Goal: Task Accomplishment & Management: Manage account settings

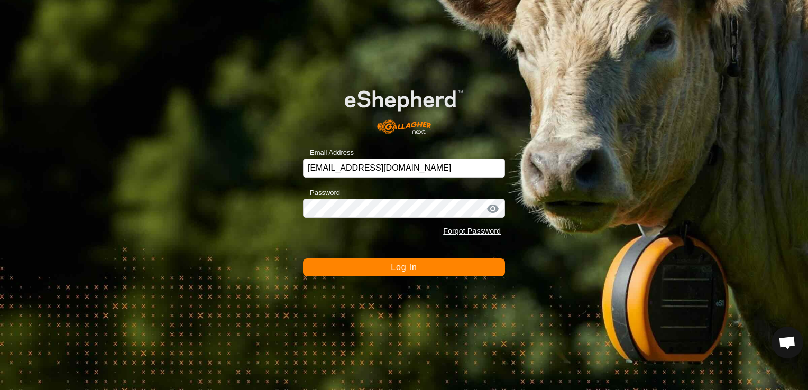
click at [392, 269] on span "Log In" at bounding box center [404, 267] width 26 height 9
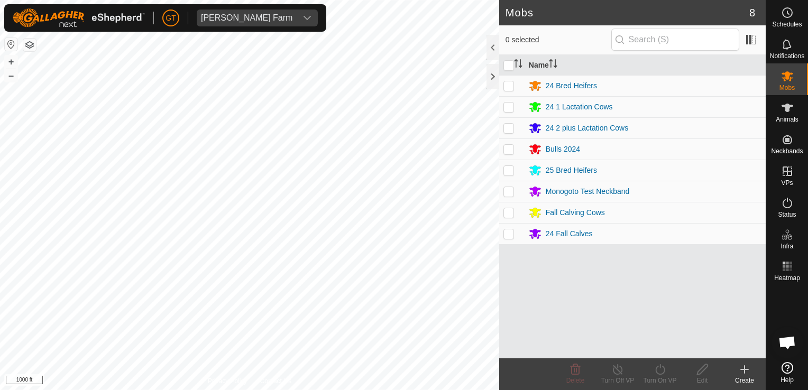
click at [528, 196] on div "Mobs 8 0 selected Name 24 Bred Heifers 24 1 Lactation Cows 24 2 plus Lactation …" at bounding box center [383, 195] width 766 height 390
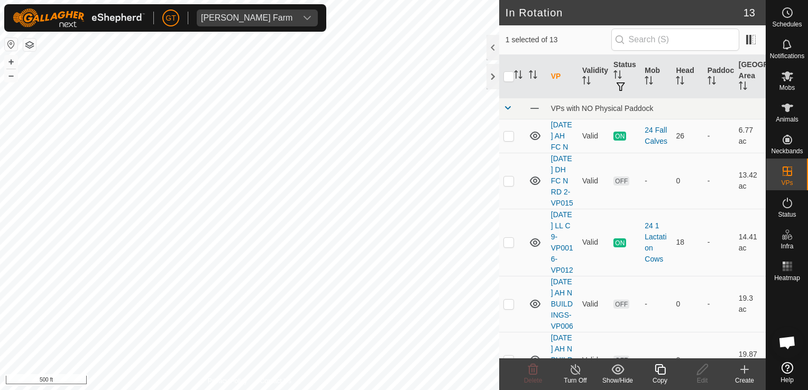
click at [660, 368] on icon at bounding box center [660, 369] width 11 height 11
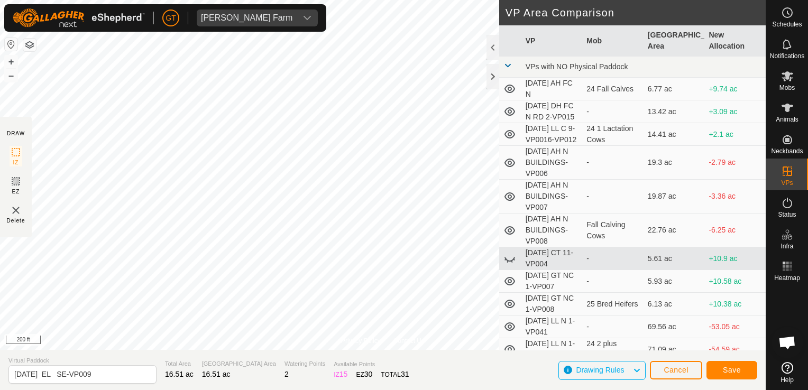
click at [0, 0] on html "[PERSON_NAME] Farm Schedules Notifications Mobs Animals Neckbands VPs Status In…" at bounding box center [404, 195] width 808 height 390
click at [730, 376] on button "Save" at bounding box center [731, 370] width 51 height 19
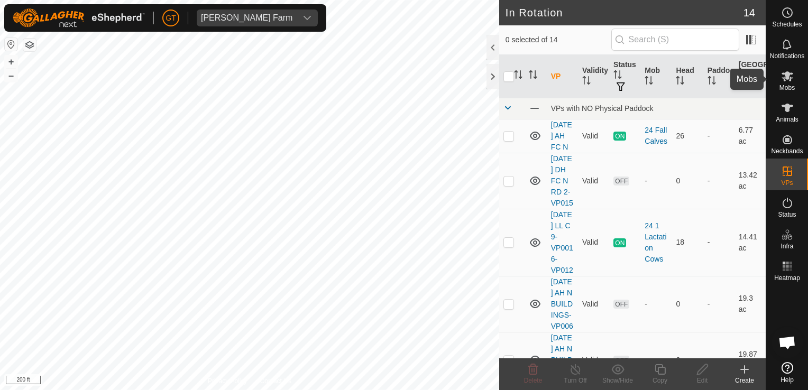
click at [781, 76] on icon at bounding box center [787, 76] width 13 height 13
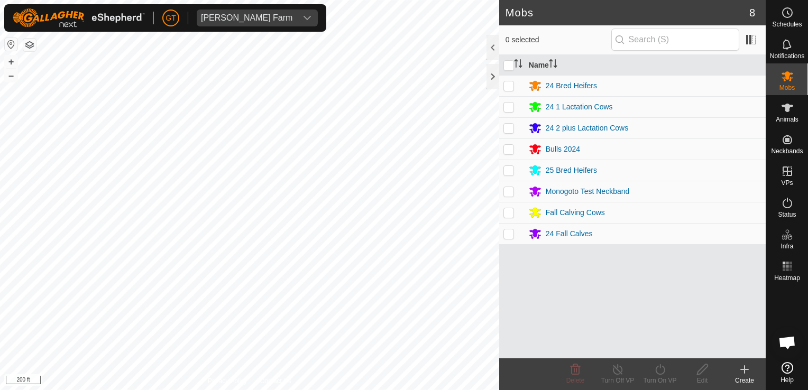
click at [509, 88] on p-checkbox at bounding box center [508, 85] width 11 height 8
checkbox input "true"
click at [661, 370] on icon at bounding box center [659, 369] width 13 height 13
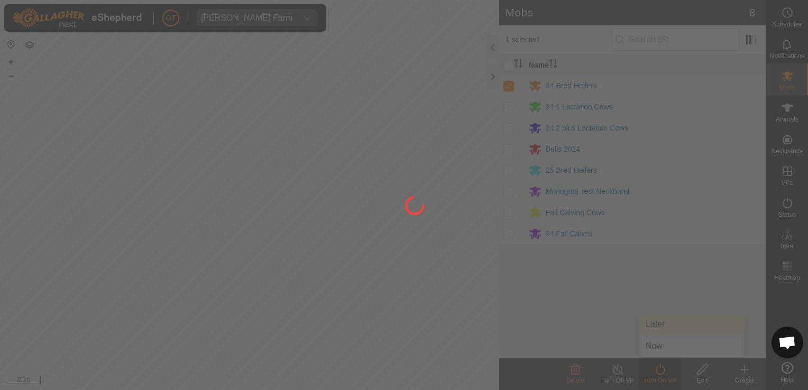
click at [692, 320] on div at bounding box center [404, 195] width 808 height 390
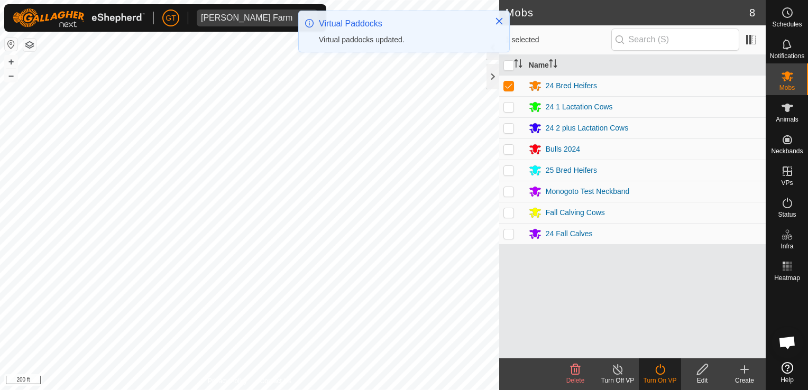
drag, startPoint x: 657, startPoint y: 377, endPoint x: 657, endPoint y: 370, distance: 7.4
click at [657, 376] on div "Turn On VP" at bounding box center [660, 381] width 42 height 10
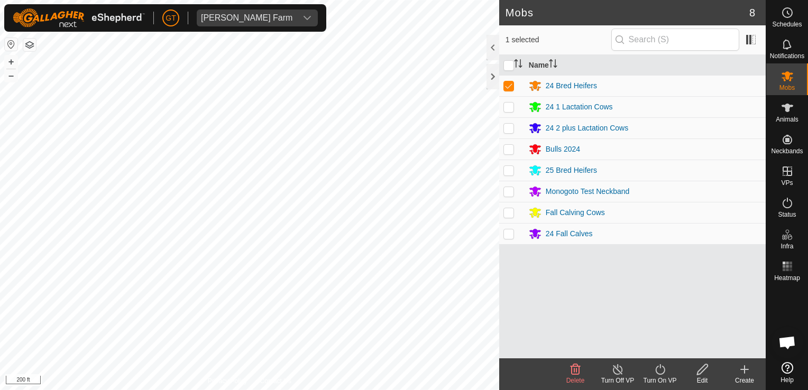
click at [658, 369] on icon at bounding box center [659, 369] width 13 height 13
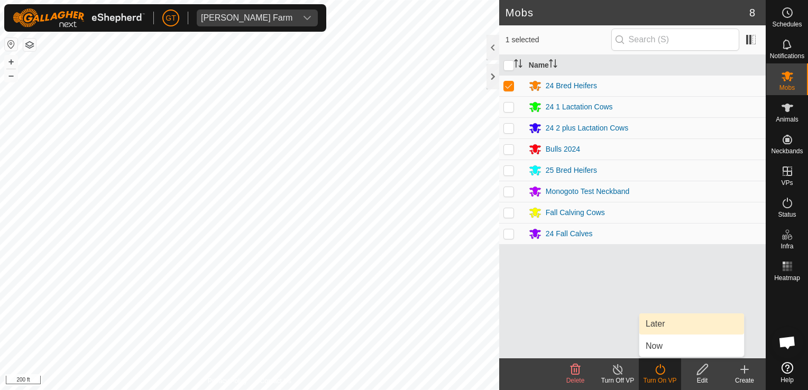
click at [673, 323] on link "Later" at bounding box center [691, 324] width 105 height 21
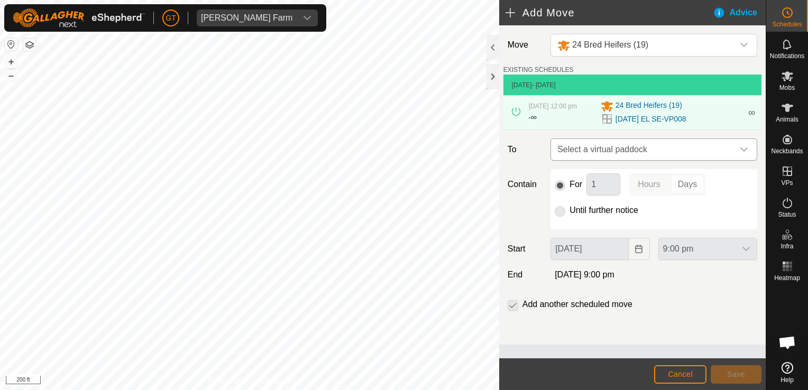
click at [746, 149] on icon "dropdown trigger" at bounding box center [743, 150] width 7 height 4
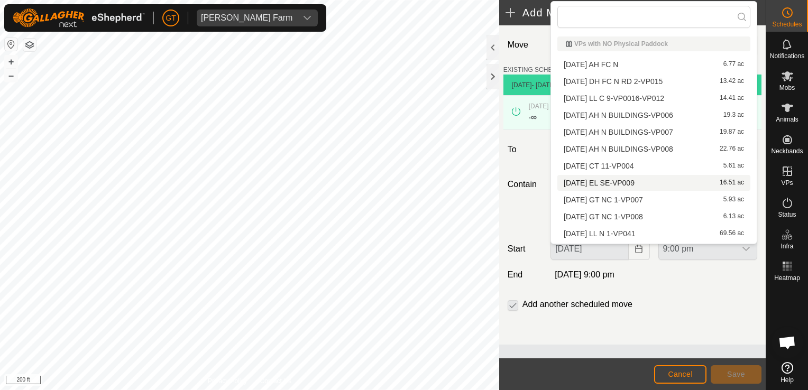
click at [618, 185] on li "[DATE] EL SE-VP009 16.51 ac" at bounding box center [653, 183] width 193 height 16
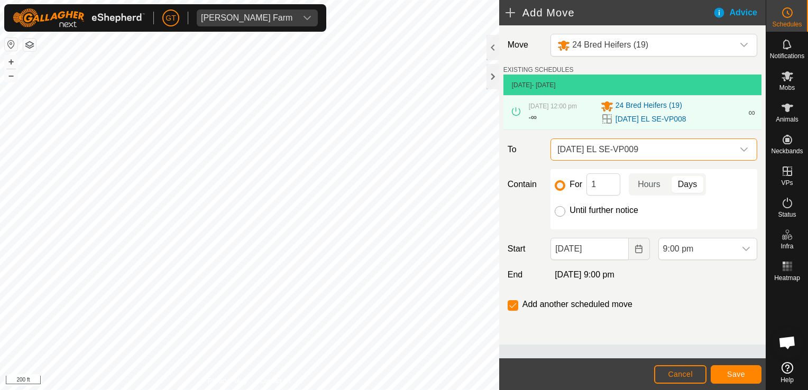
click at [561, 207] on input "Until further notice" at bounding box center [560, 211] width 11 height 11
radio input "true"
checkbox input "false"
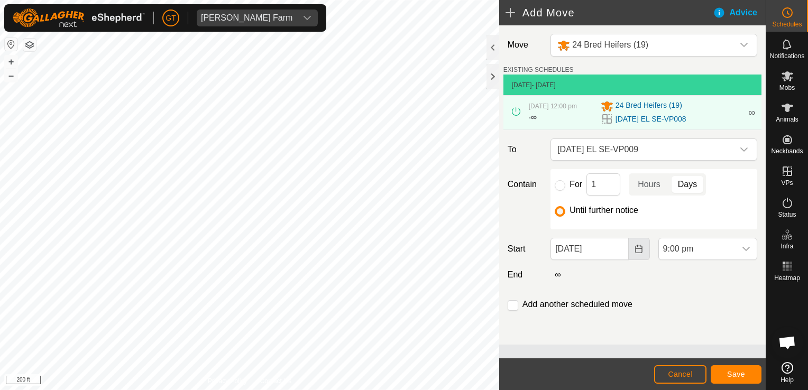
click at [635, 248] on icon "Choose Date" at bounding box center [638, 249] width 7 height 8
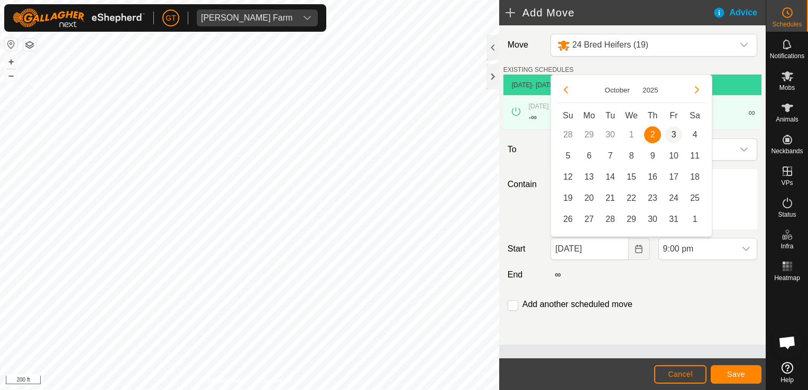
click at [673, 132] on span "3" at bounding box center [673, 134] width 17 height 17
type input "[DATE]"
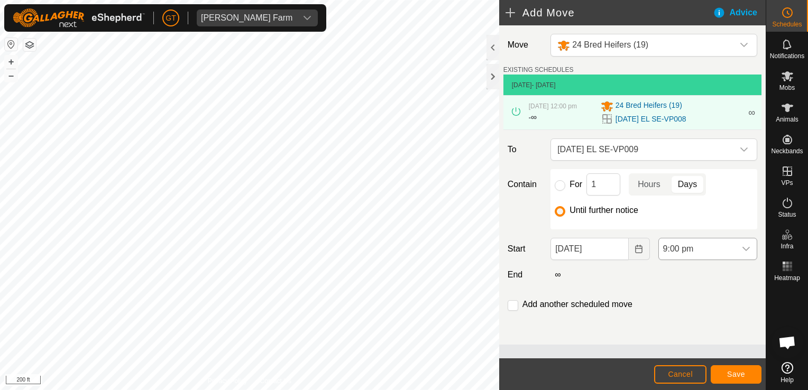
click at [741, 242] on div "dropdown trigger" at bounding box center [745, 248] width 21 height 21
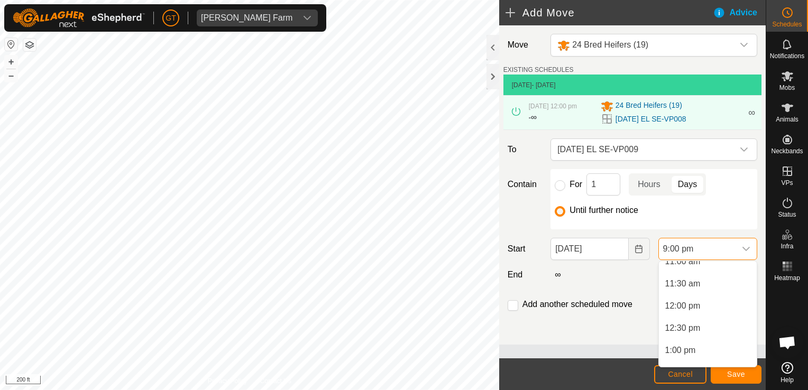
scroll to position [474, 0]
click at [699, 333] on li "12:00 pm" at bounding box center [708, 330] width 98 height 21
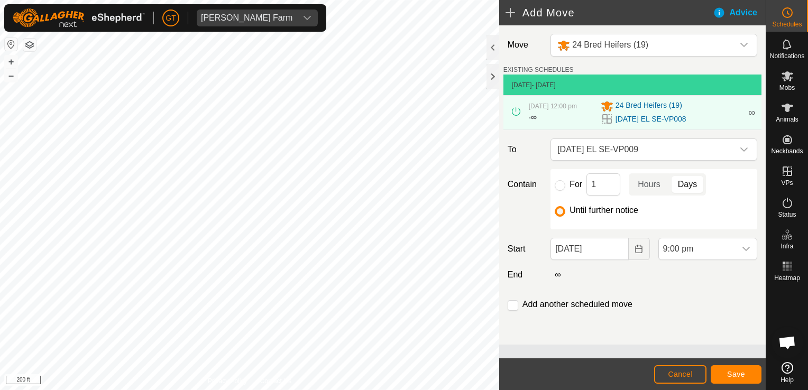
scroll to position [848, 0]
click at [719, 372] on button "Save" at bounding box center [736, 374] width 51 height 19
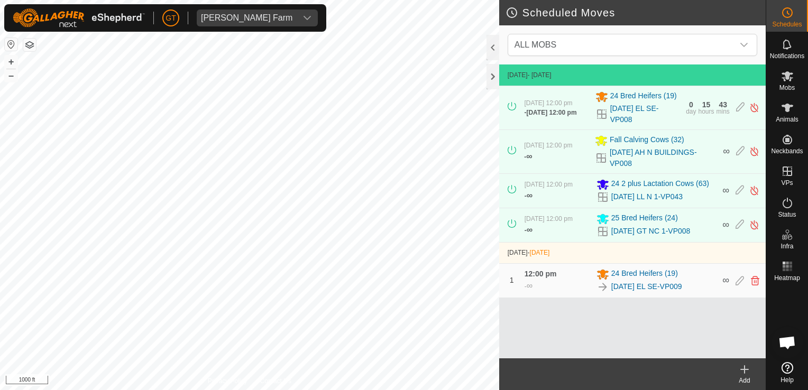
click at [129, 390] on html "[PERSON_NAME] Farm Schedules Notifications Mobs Animals Neckbands VPs Status In…" at bounding box center [404, 195] width 808 height 390
click at [90, 390] on html "[PERSON_NAME] Farm Schedules Notifications Mobs Animals Neckbands VPs Status In…" at bounding box center [404, 195] width 808 height 390
click at [391, 390] on html "[PERSON_NAME] Farm Schedules Notifications Mobs Animals Neckbands VPs Status In…" at bounding box center [404, 195] width 808 height 390
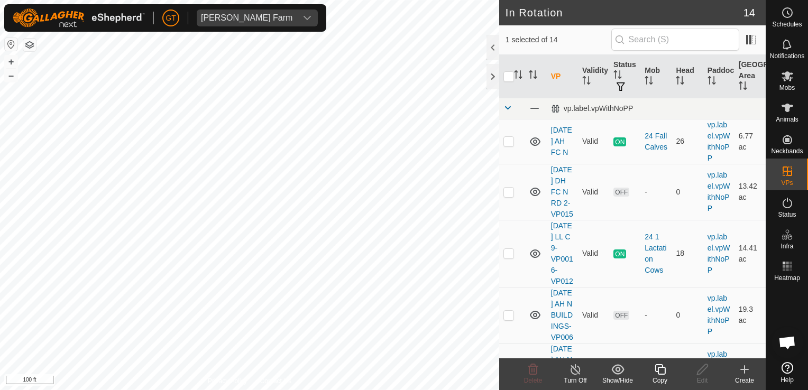
click at [661, 369] on icon at bounding box center [659, 369] width 13 height 13
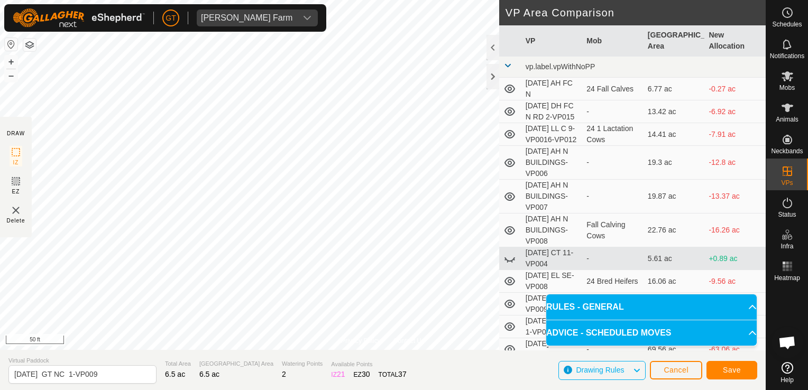
click at [7, 124] on div "Privacy Policy Contact Us Type: Inclusion Zone undefined Animal + – ⇧ i 50 ft D…" at bounding box center [383, 195] width 766 height 390
click at [57, 33] on div "Privacy Policy Contact Us Type: Inclusion Zone undefined Animal + – ⇧ i 50 ft D…" at bounding box center [383, 195] width 766 height 390
click at [738, 363] on button "Save" at bounding box center [731, 370] width 51 height 19
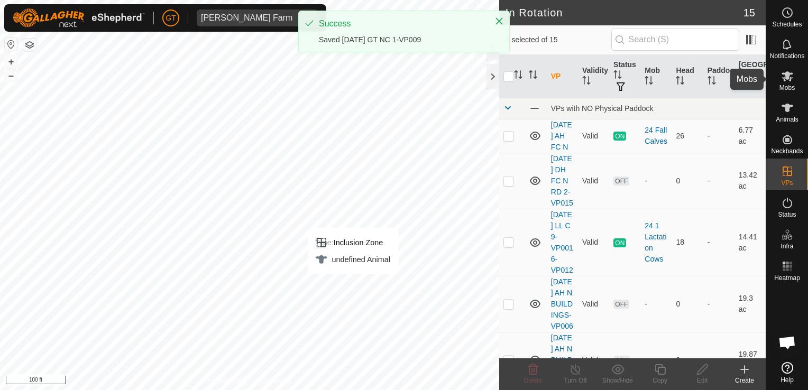
click at [787, 71] on icon at bounding box center [787, 76] width 12 height 10
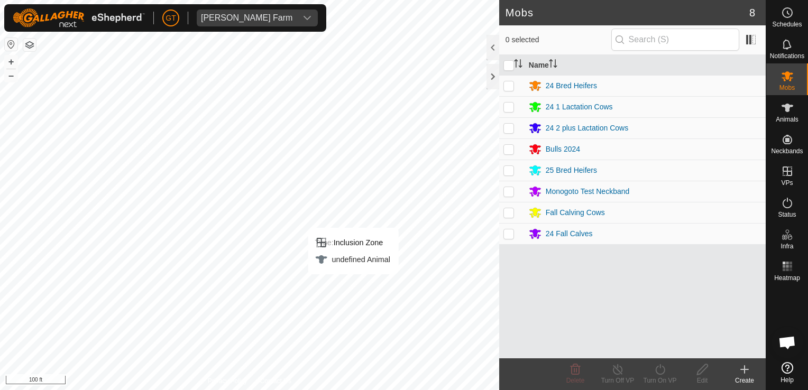
click at [510, 170] on p-checkbox at bounding box center [508, 170] width 11 height 8
checkbox input "true"
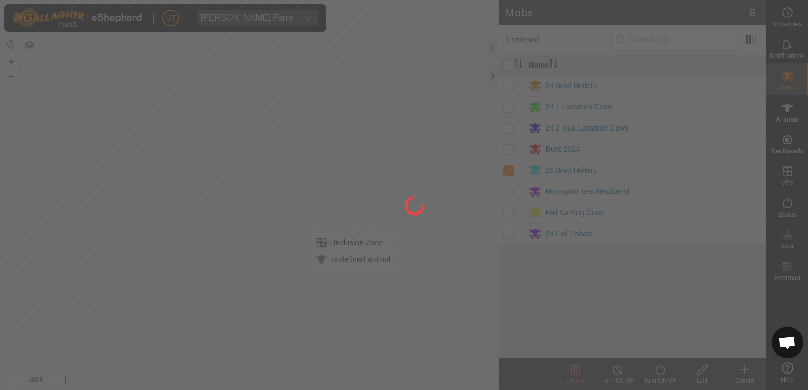
drag, startPoint x: 653, startPoint y: 367, endPoint x: 658, endPoint y: 364, distance: 5.6
click at [657, 366] on div "[PERSON_NAME] Farm Schedules Notifications Mobs Animals Neckbands VPs Status In…" at bounding box center [404, 195] width 808 height 390
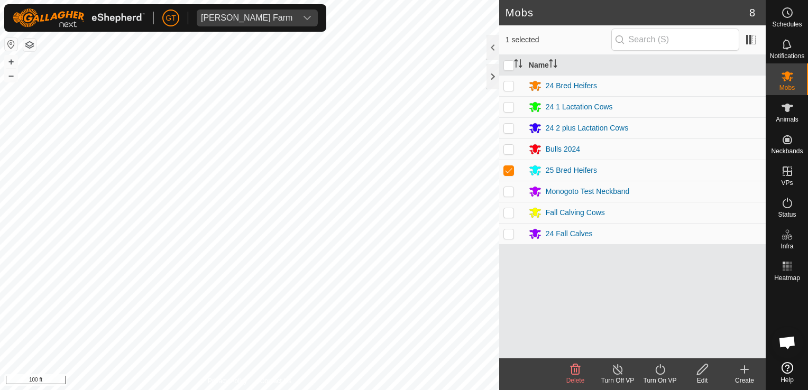
click at [663, 369] on icon at bounding box center [659, 369] width 13 height 13
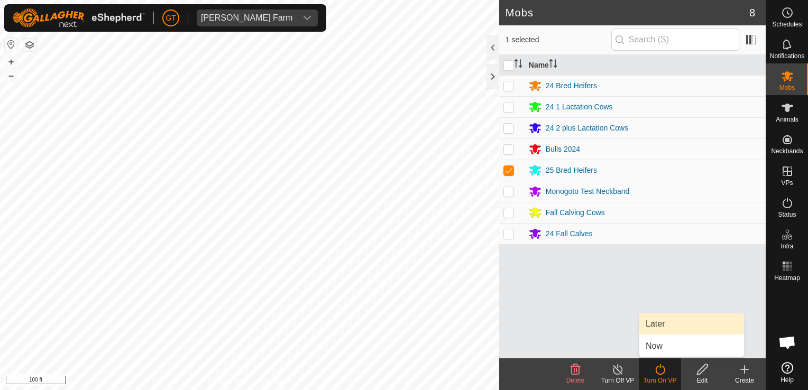
click at [669, 325] on link "Later" at bounding box center [691, 324] width 105 height 21
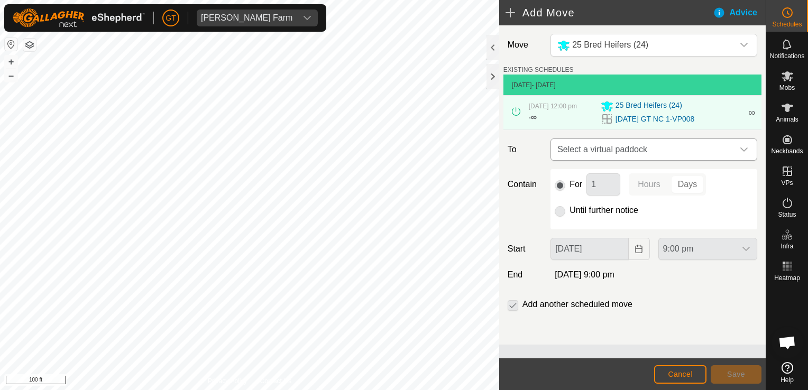
click at [748, 148] on div "dropdown trigger" at bounding box center [743, 149] width 21 height 21
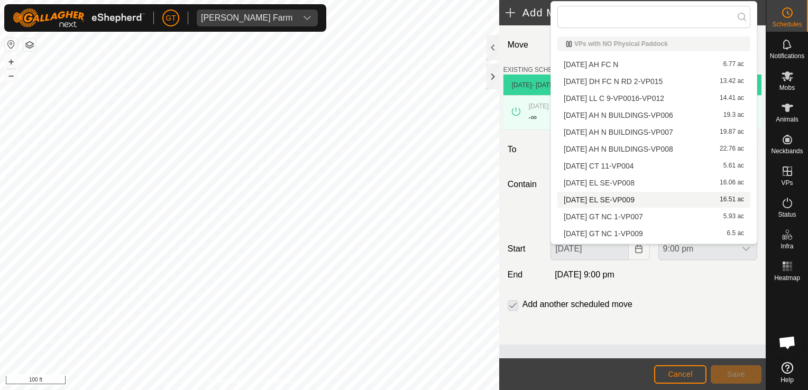
scroll to position [49, 0]
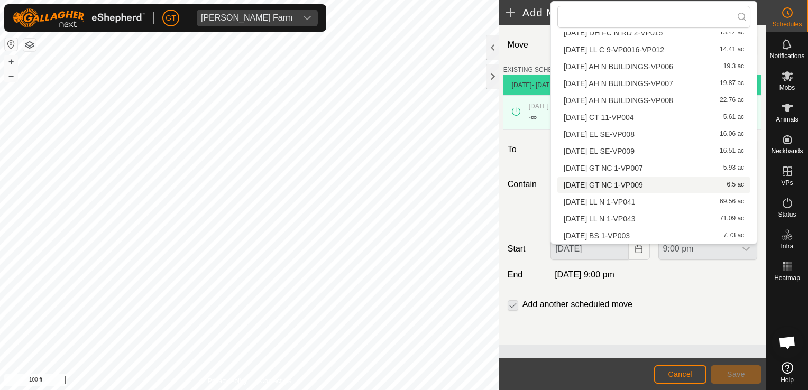
click at [651, 184] on li "[DATE] GT NC 1-VP009 6.5 ac" at bounding box center [653, 185] width 193 height 16
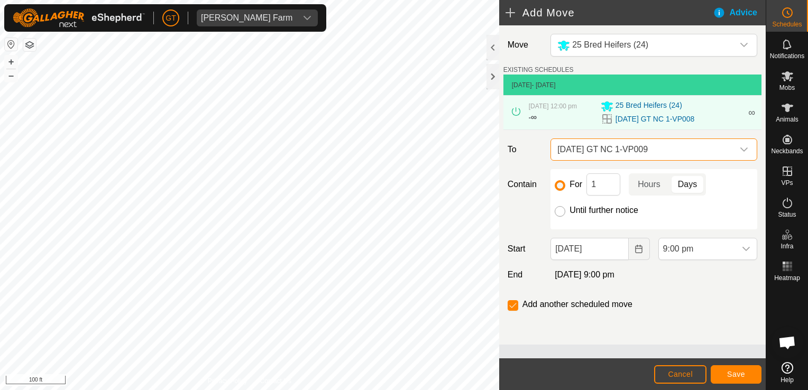
click at [562, 209] on input "Until further notice" at bounding box center [560, 211] width 11 height 11
radio input "true"
checkbox input "false"
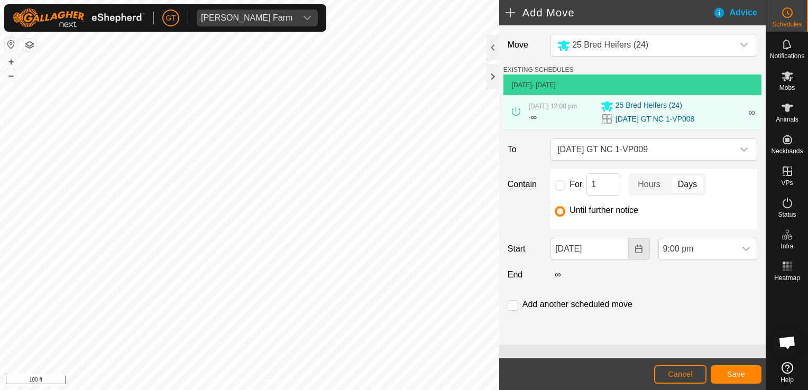
click at [644, 246] on button "Choose Date" at bounding box center [639, 249] width 21 height 22
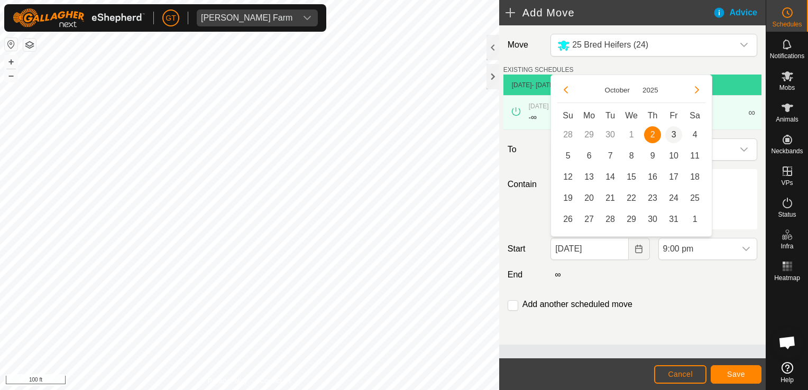
click at [675, 139] on span "3" at bounding box center [673, 134] width 17 height 17
type input "[DATE]"
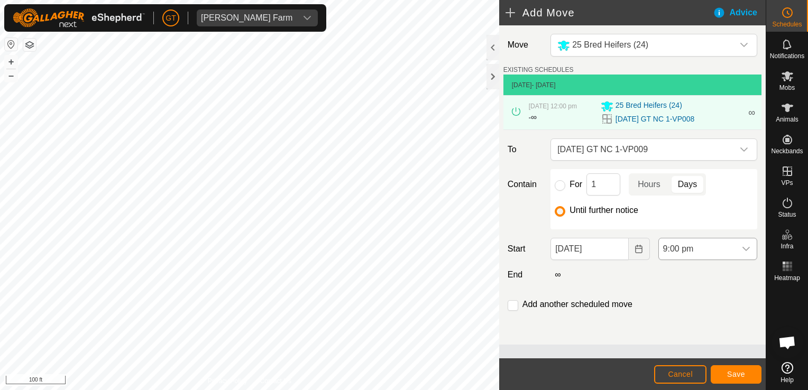
click at [742, 244] on div "dropdown trigger" at bounding box center [745, 248] width 21 height 21
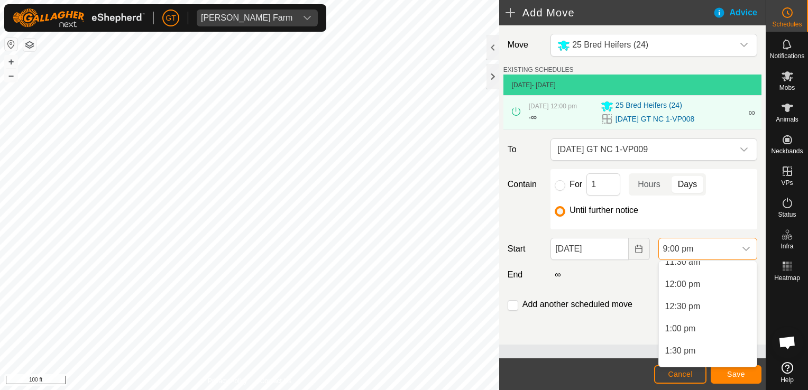
scroll to position [474, 0]
click at [695, 329] on li "12:00 pm" at bounding box center [708, 330] width 98 height 21
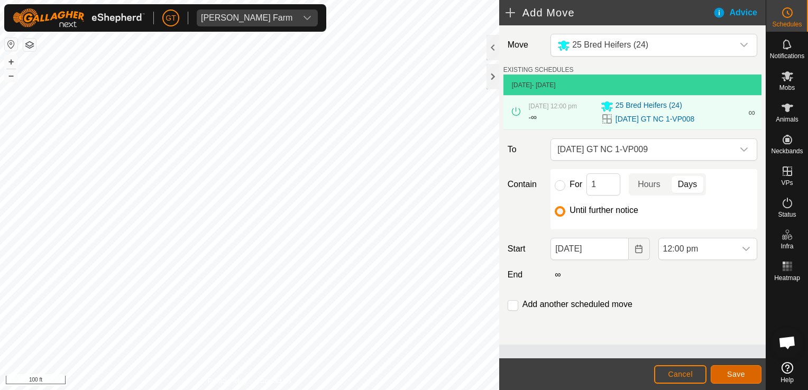
click at [736, 380] on button "Save" at bounding box center [736, 374] width 51 height 19
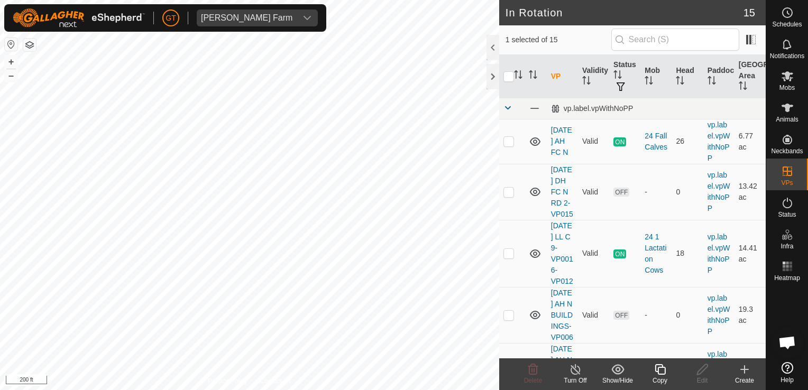
click at [661, 369] on icon at bounding box center [659, 369] width 13 height 13
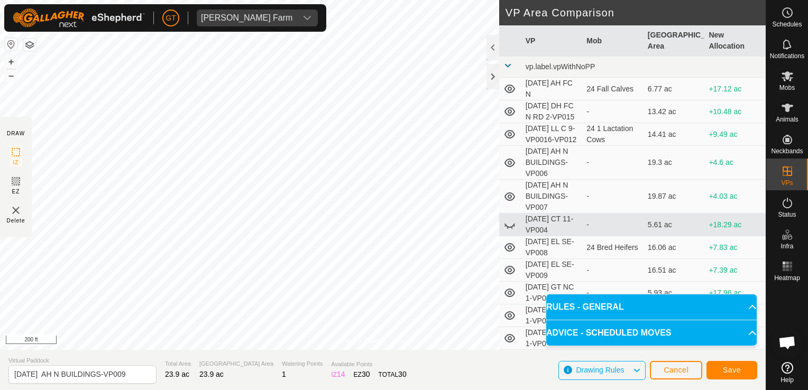
click at [237, 356] on div "Privacy Policy Contact Us Type: Inclusion Zone undefined Animal + – ⇧ i 200 ft …" at bounding box center [383, 195] width 766 height 390
click at [728, 370] on span "Save" at bounding box center [732, 370] width 18 height 8
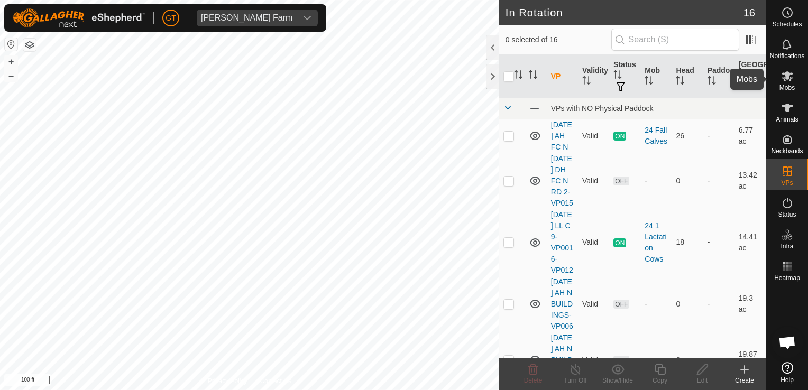
click at [787, 78] on icon at bounding box center [787, 76] width 12 height 10
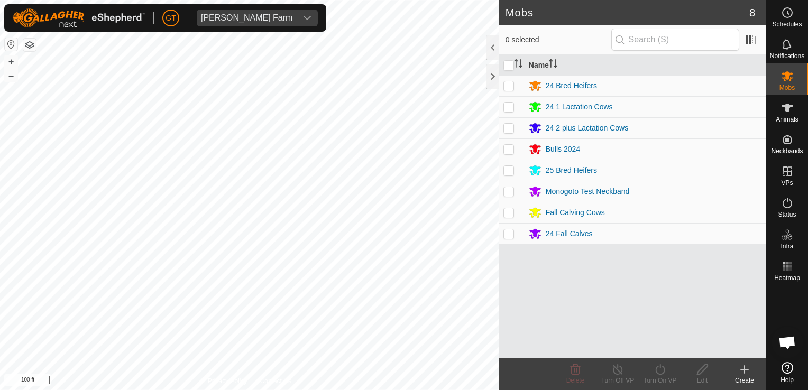
click at [513, 214] on p-checkbox at bounding box center [508, 212] width 11 height 8
checkbox input "true"
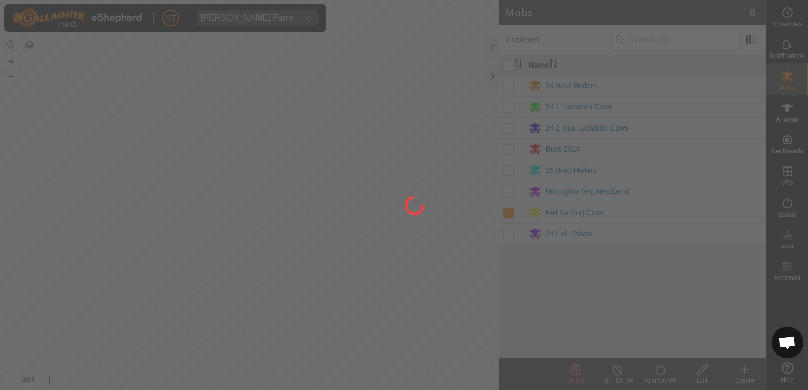
click at [661, 371] on div at bounding box center [404, 195] width 808 height 390
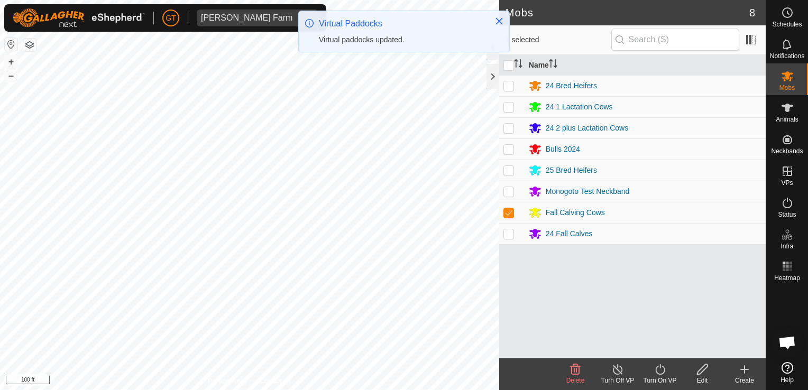
click at [661, 371] on icon at bounding box center [659, 369] width 13 height 13
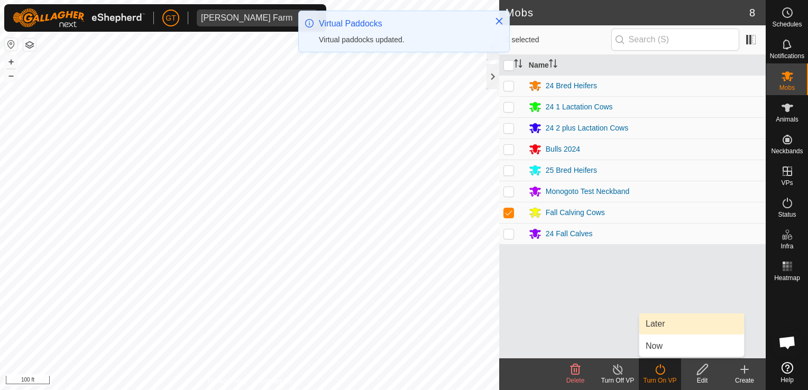
click at [666, 324] on link "Later" at bounding box center [691, 324] width 105 height 21
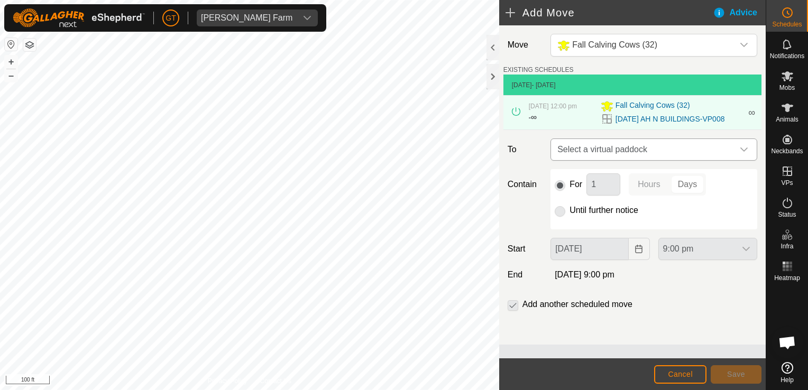
click at [745, 148] on icon "dropdown trigger" at bounding box center [744, 149] width 8 height 8
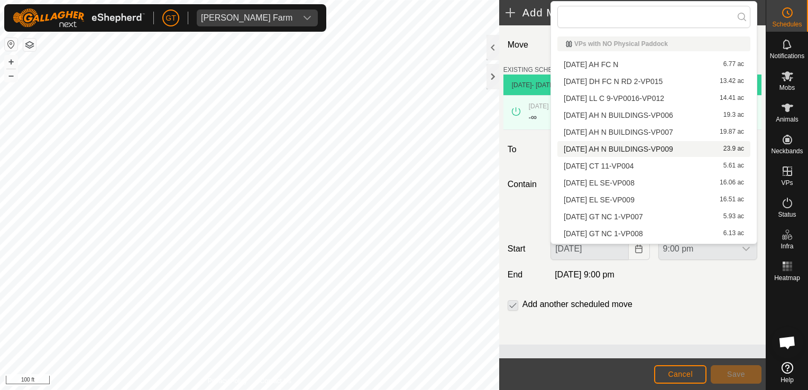
click at [652, 151] on li "[DATE] AH N BUILDINGS-VP009 23.9 ac" at bounding box center [653, 149] width 193 height 16
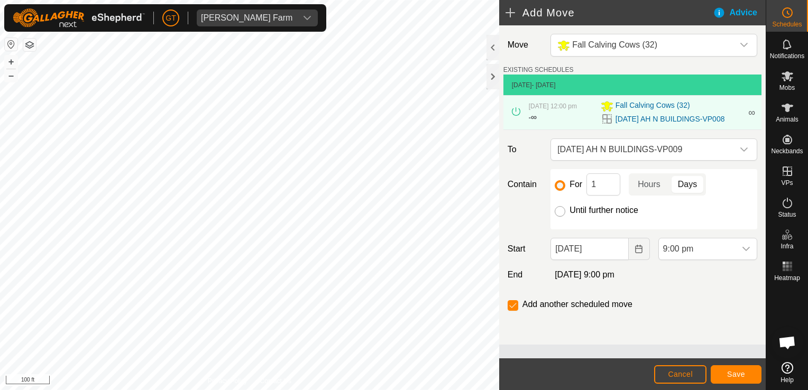
click at [559, 215] on input "Until further notice" at bounding box center [560, 211] width 11 height 11
radio input "true"
checkbox input "false"
click at [645, 247] on button "Choose Date" at bounding box center [639, 249] width 21 height 22
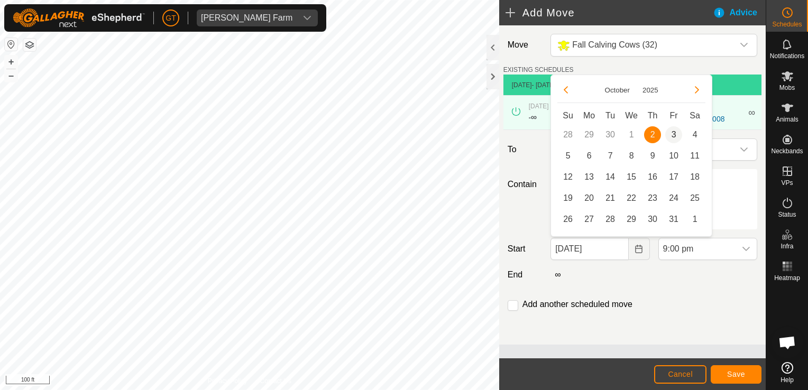
click at [673, 134] on span "3" at bounding box center [673, 134] width 17 height 17
type input "[DATE]"
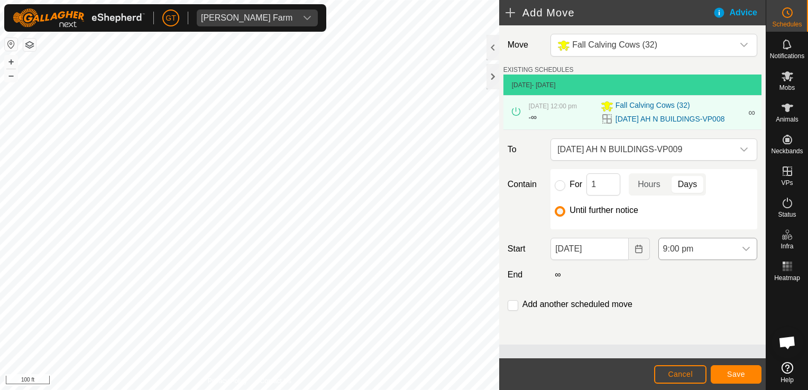
click at [743, 248] on icon "dropdown trigger" at bounding box center [746, 249] width 8 height 8
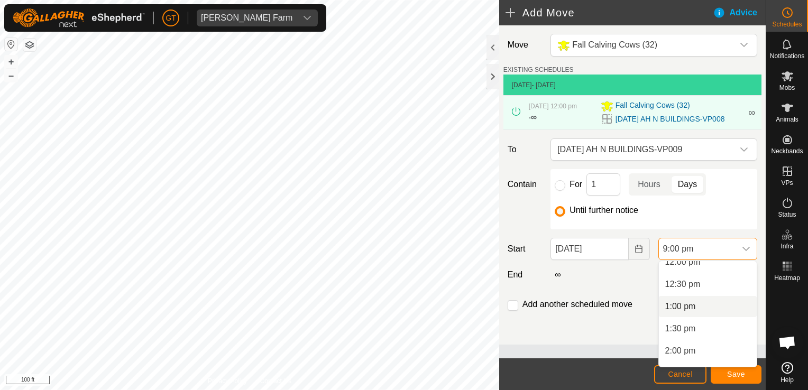
scroll to position [524, 0]
click at [719, 287] on li "12:00 pm" at bounding box center [708, 280] width 98 height 21
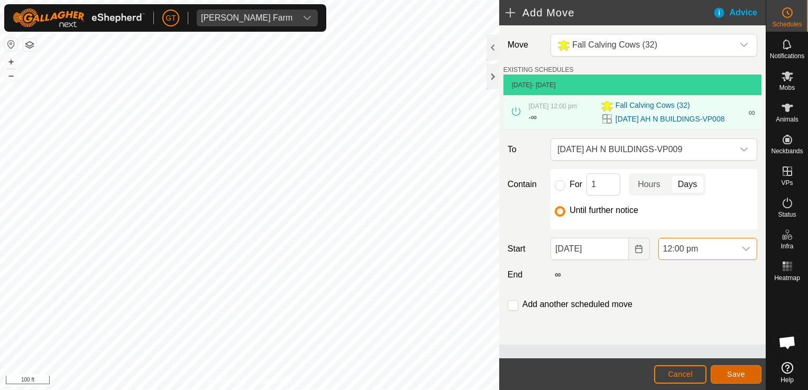
click at [721, 371] on button "Save" at bounding box center [736, 374] width 51 height 19
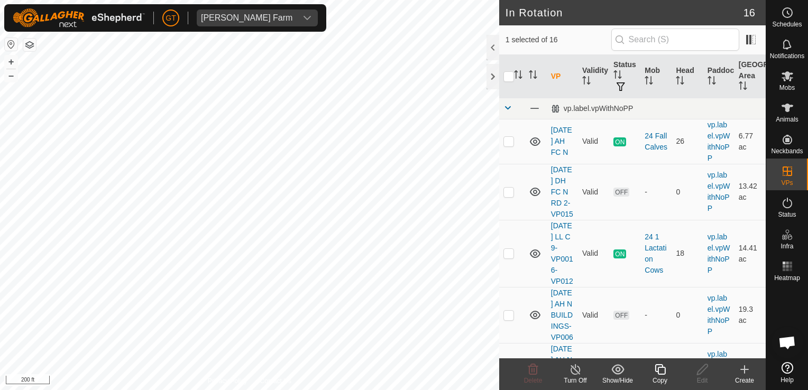
checkbox input "true"
checkbox input "false"
click at [536, 372] on icon at bounding box center [533, 369] width 13 height 13
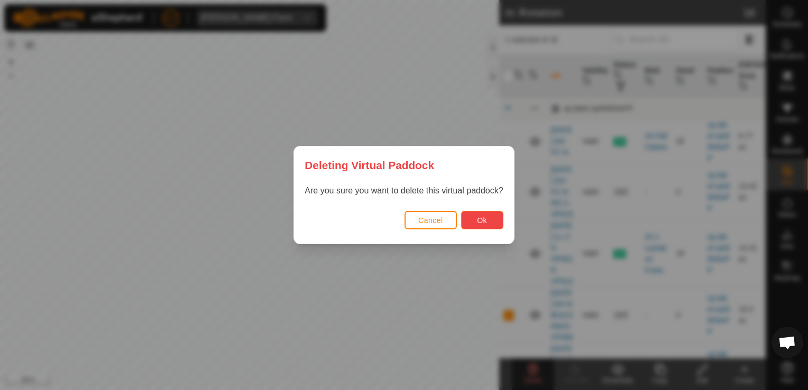
click at [485, 218] on span "Ok" at bounding box center [482, 220] width 10 height 8
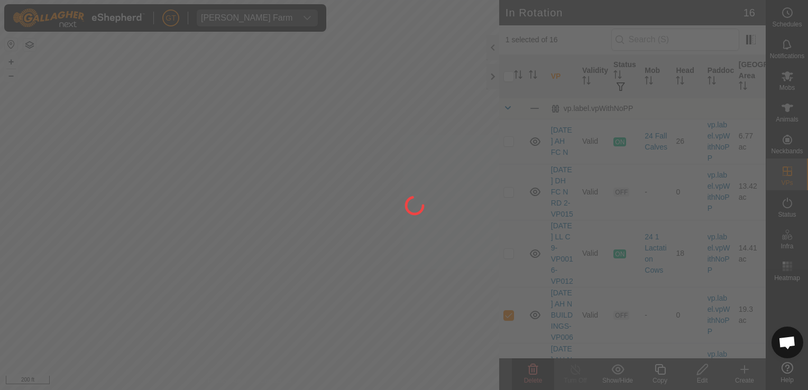
checkbox input "false"
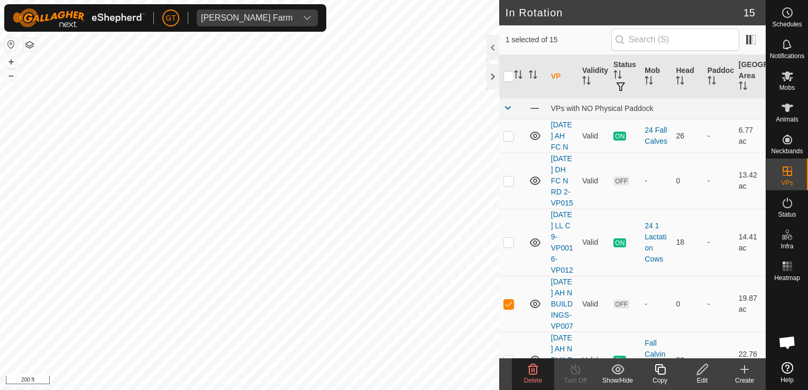
click at [530, 371] on icon at bounding box center [533, 369] width 13 height 13
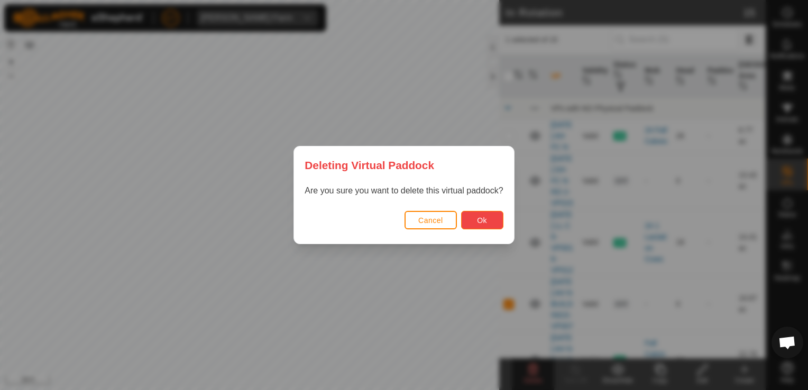
click at [477, 220] on span "Ok" at bounding box center [482, 220] width 10 height 8
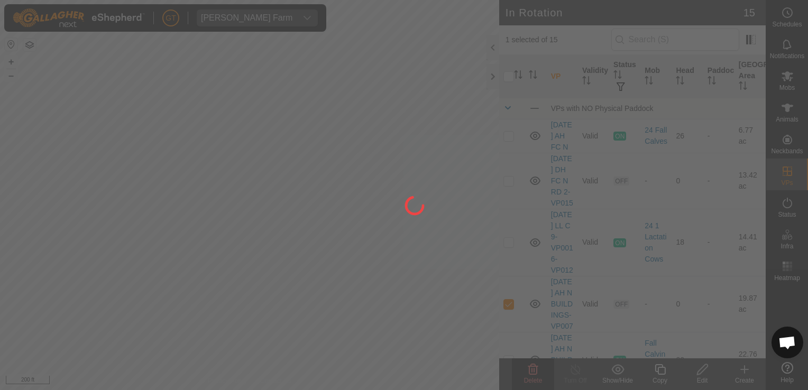
checkbox input "false"
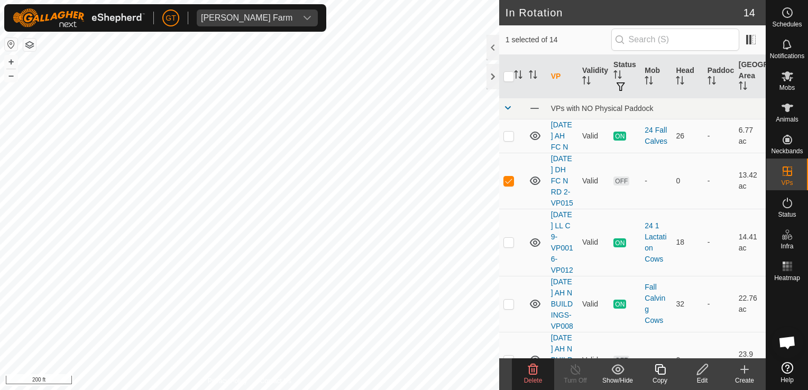
click at [535, 364] on icon at bounding box center [533, 369] width 13 height 13
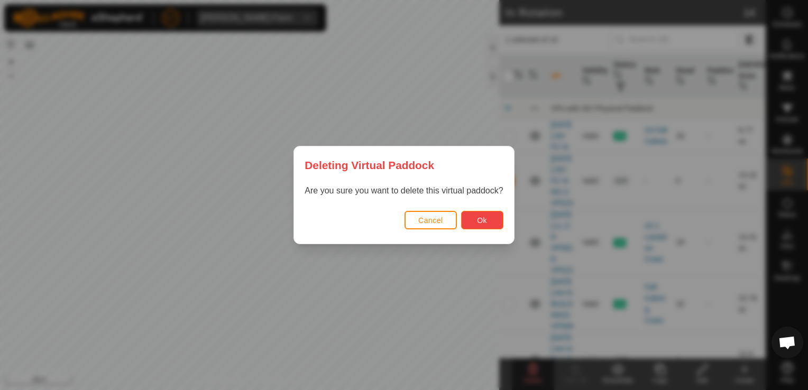
click at [493, 226] on button "Ok" at bounding box center [482, 220] width 42 height 19
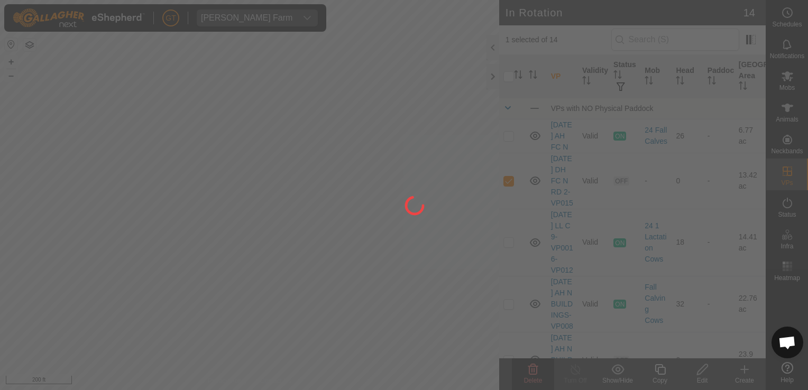
checkbox input "false"
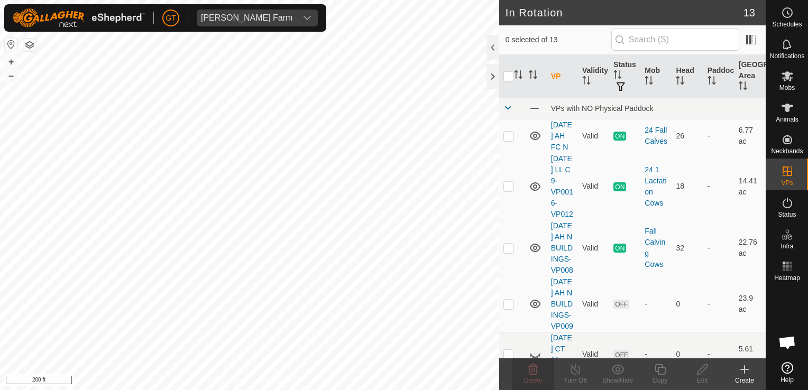
checkbox input "true"
click at [658, 365] on icon at bounding box center [660, 369] width 11 height 11
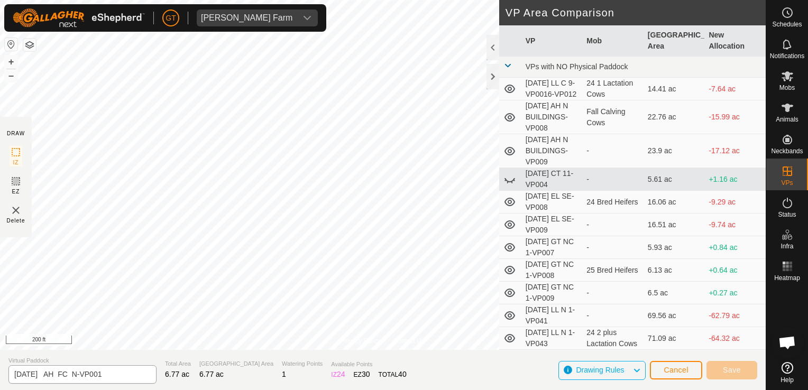
click at [97, 375] on div "Privacy Policy Contact Us [DATE] AH FC N Type: Inclusion Zone 26 Animals + – ⇧ …" at bounding box center [383, 195] width 766 height 390
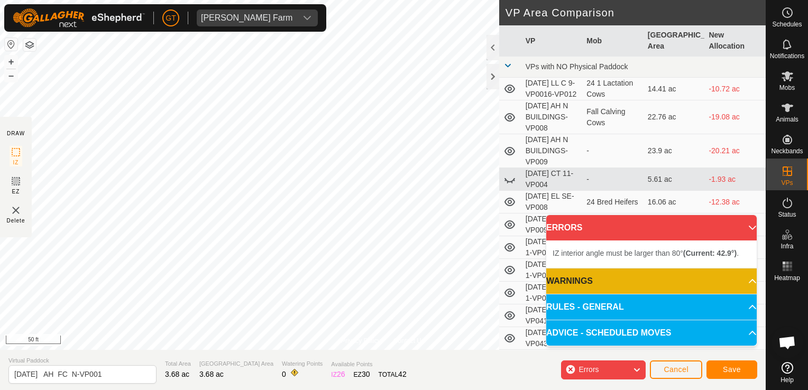
click at [546, 0] on html "[PERSON_NAME] Farm Schedules Notifications Mobs Animals Neckbands VPs Status In…" at bounding box center [404, 195] width 808 height 390
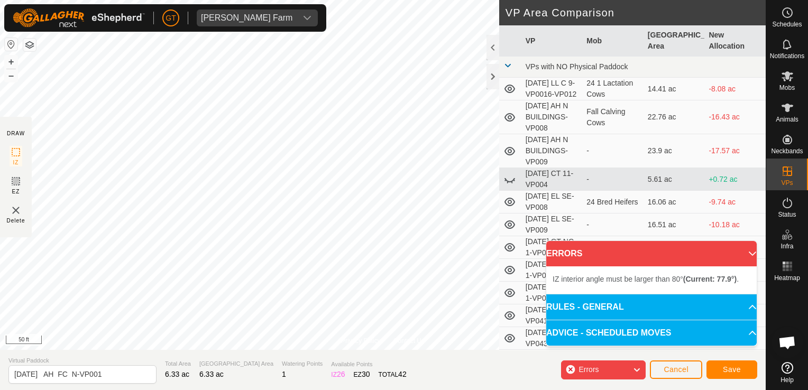
click at [286, 355] on div "Privacy Policy Contact Us Type: Inclusion Zone undefined Animal + – ⇧ i 50 ft D…" at bounding box center [383, 195] width 766 height 390
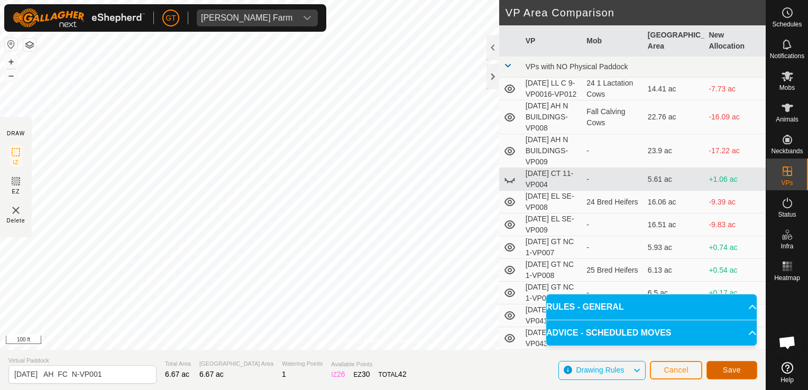
click at [744, 372] on button "Save" at bounding box center [731, 370] width 51 height 19
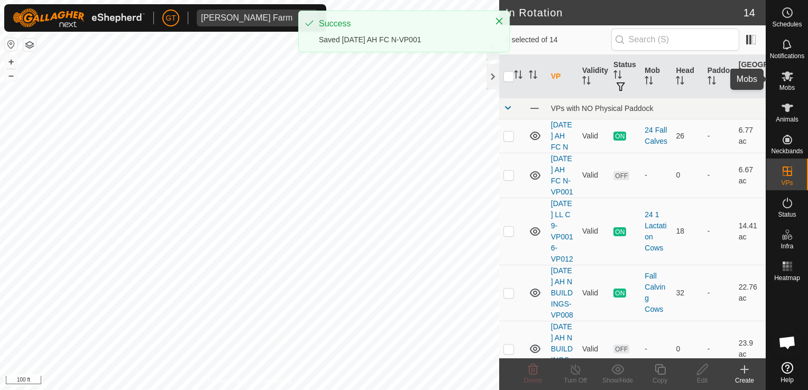
click at [789, 79] on icon at bounding box center [787, 76] width 12 height 10
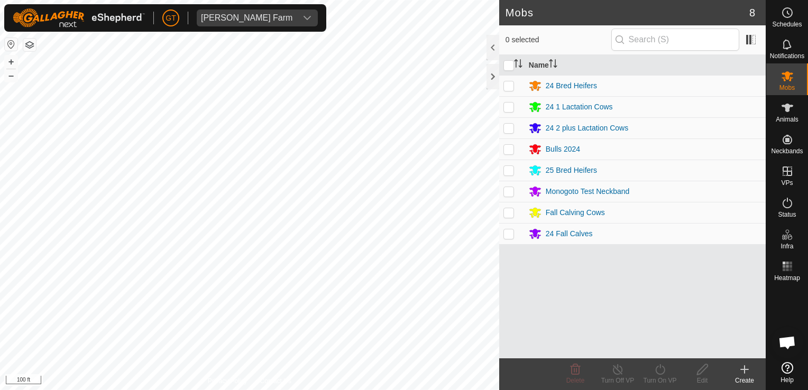
click at [511, 231] on p-checkbox at bounding box center [508, 233] width 11 height 8
checkbox input "true"
click at [654, 369] on icon at bounding box center [659, 369] width 13 height 13
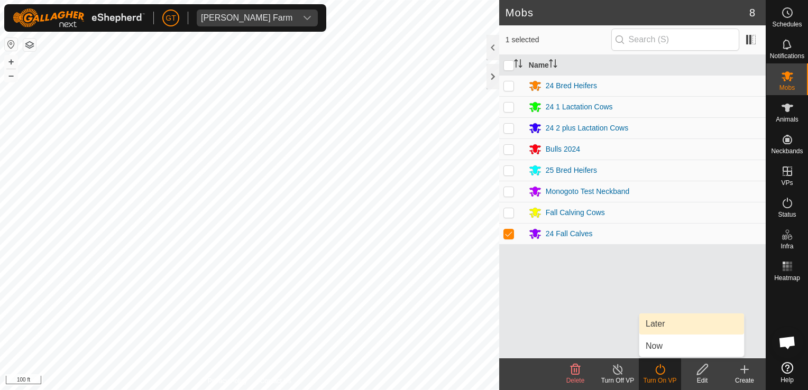
click at [683, 323] on link "Later" at bounding box center [691, 324] width 105 height 21
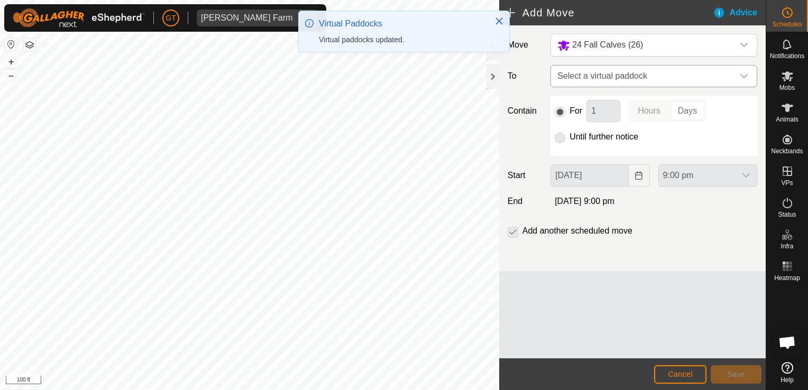
click at [741, 75] on icon "dropdown trigger" at bounding box center [743, 76] width 7 height 4
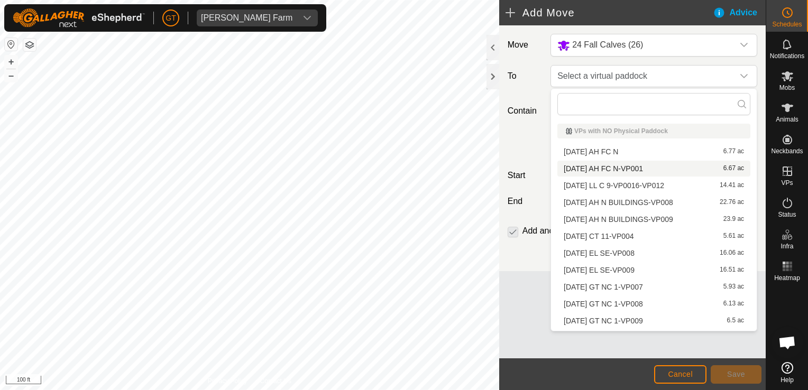
click at [669, 171] on li "[DATE] AH FC N-VP001 6.67 ac" at bounding box center [653, 169] width 193 height 16
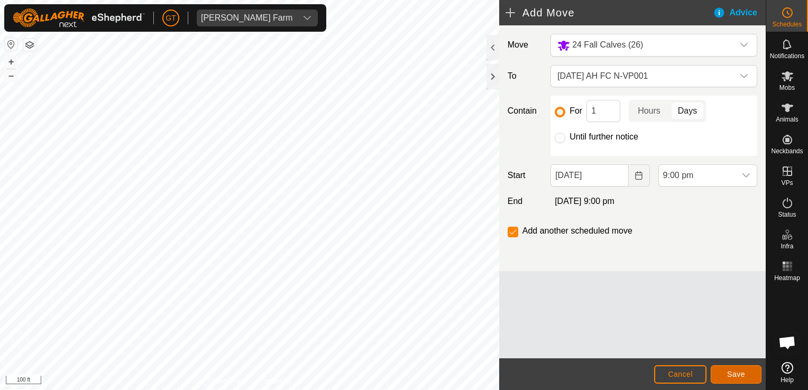
click at [739, 375] on span "Save" at bounding box center [736, 374] width 18 height 8
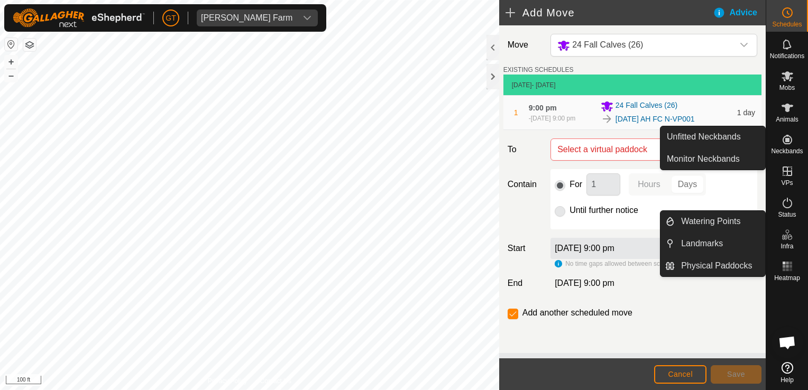
click at [509, 84] on div "Add Move Advice Move 24 Fall Calves (26) EXISTING SCHEDULES [DATE] - [DATE] 1 9…" at bounding box center [383, 195] width 766 height 390
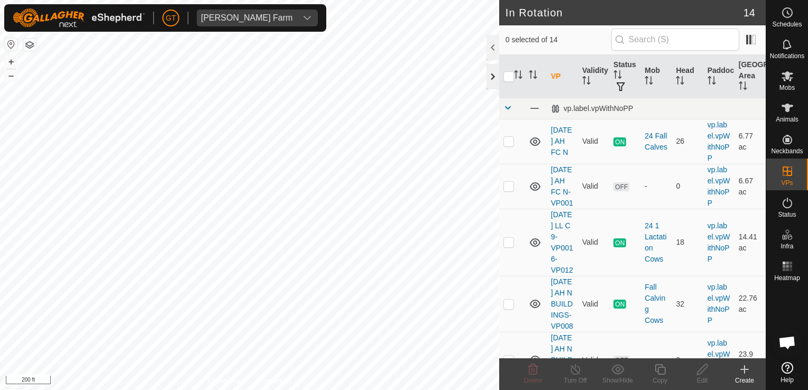
checkbox input "true"
click at [657, 372] on icon at bounding box center [660, 369] width 11 height 11
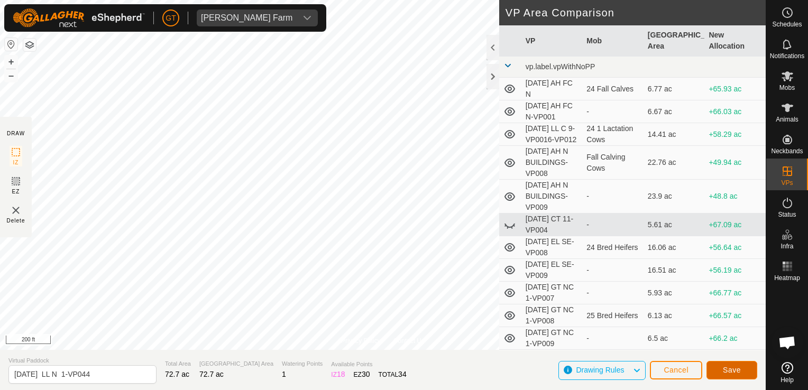
click at [719, 370] on button "Save" at bounding box center [731, 370] width 51 height 19
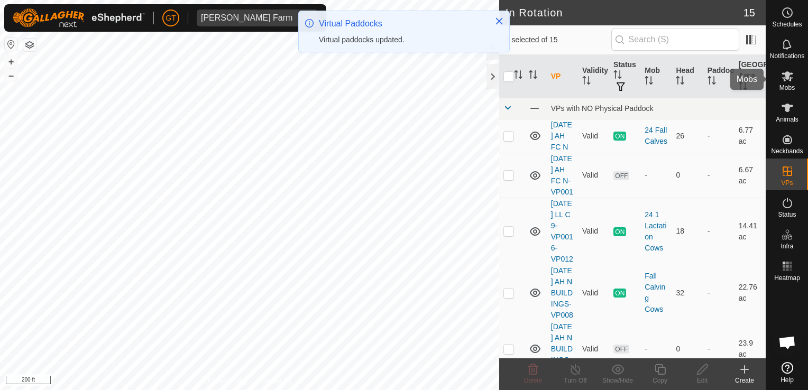
click at [794, 71] on es-mob-svg-icon at bounding box center [787, 76] width 19 height 17
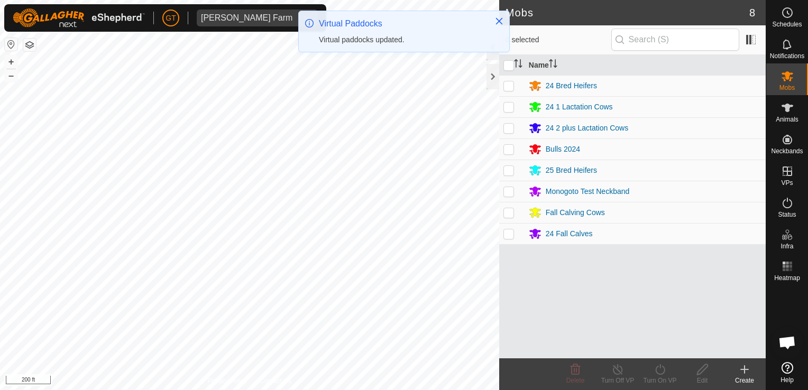
click at [794, 71] on es-mob-svg-icon at bounding box center [787, 76] width 19 height 17
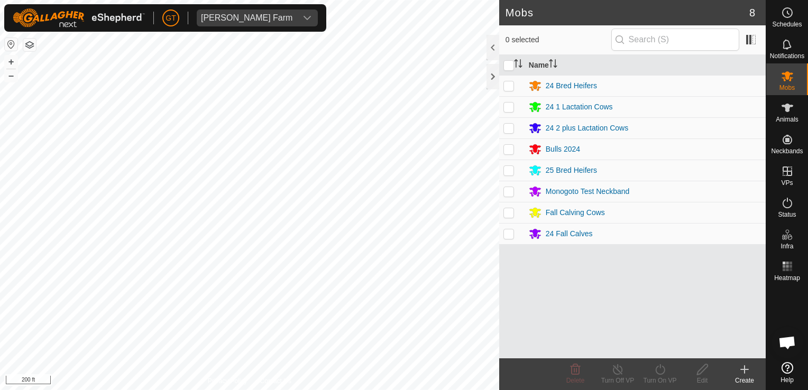
click at [509, 128] on p-checkbox at bounding box center [508, 128] width 11 height 8
checkbox input "true"
click at [658, 368] on icon at bounding box center [659, 369] width 13 height 13
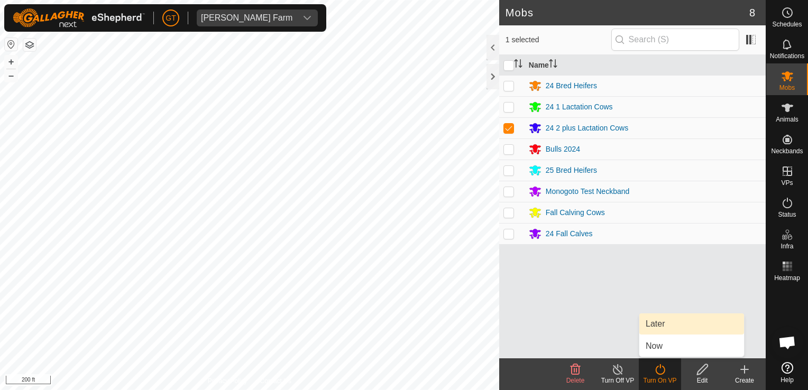
click at [692, 327] on link "Later" at bounding box center [691, 324] width 105 height 21
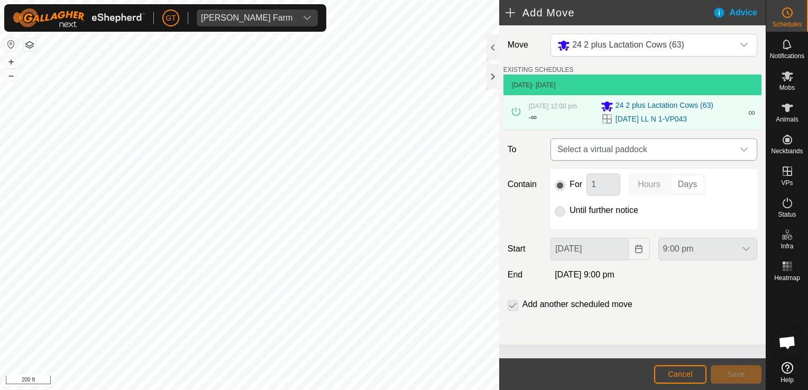
click at [749, 146] on div "dropdown trigger" at bounding box center [743, 149] width 21 height 21
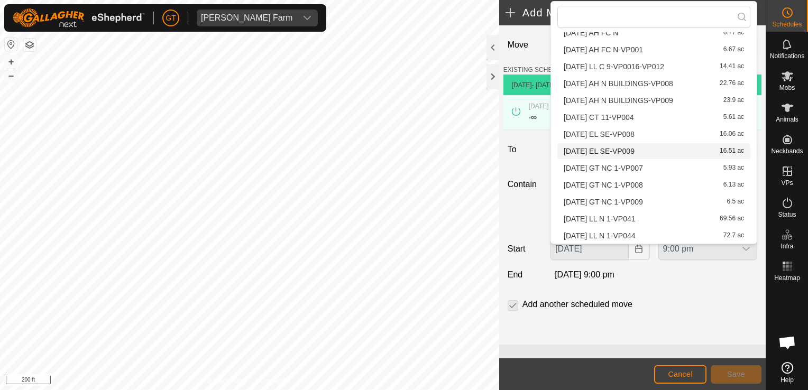
scroll to position [49, 0]
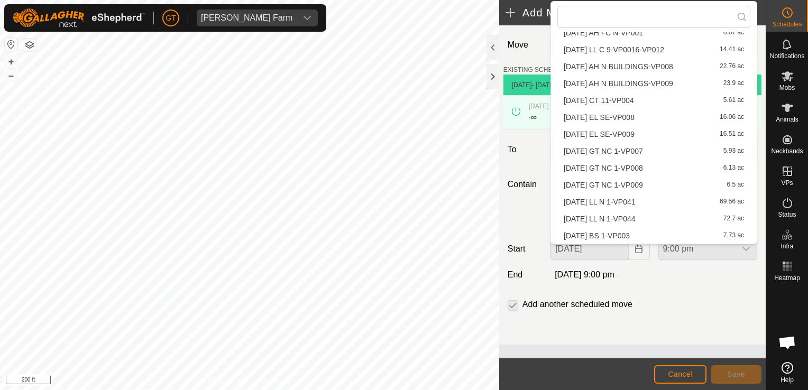
click at [650, 219] on li "[DATE] LL N 1-VP044 72.7 ac" at bounding box center [653, 219] width 193 height 16
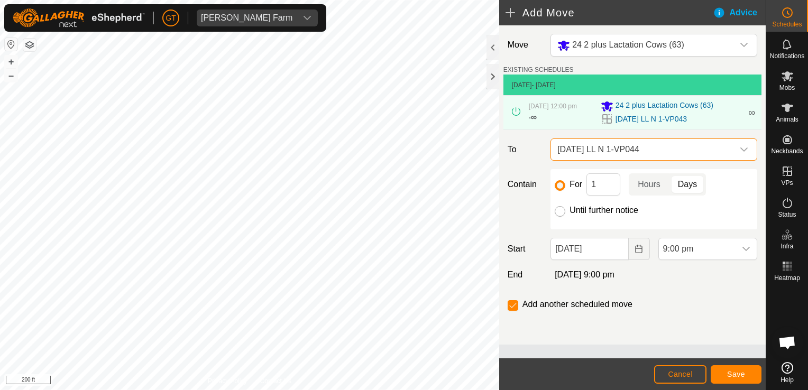
click at [558, 207] on input "Until further notice" at bounding box center [560, 211] width 11 height 11
radio input "true"
checkbox input "false"
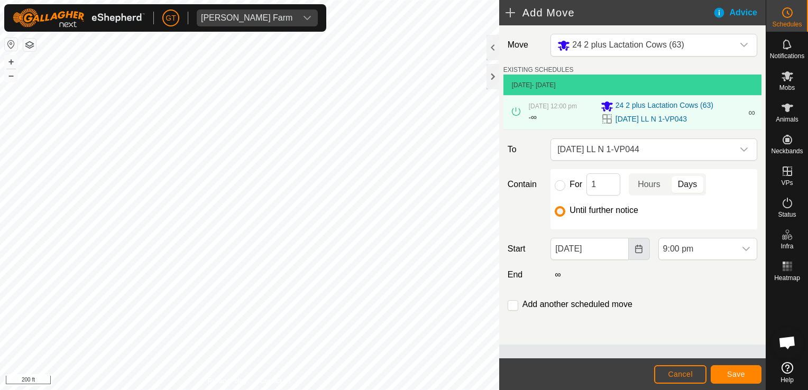
click at [634, 250] on icon "Choose Date" at bounding box center [638, 249] width 8 height 8
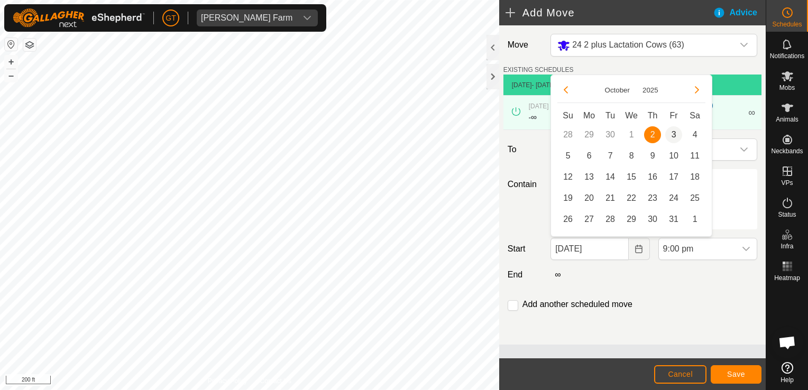
click at [678, 136] on span "3" at bounding box center [673, 134] width 17 height 17
type input "[DATE]"
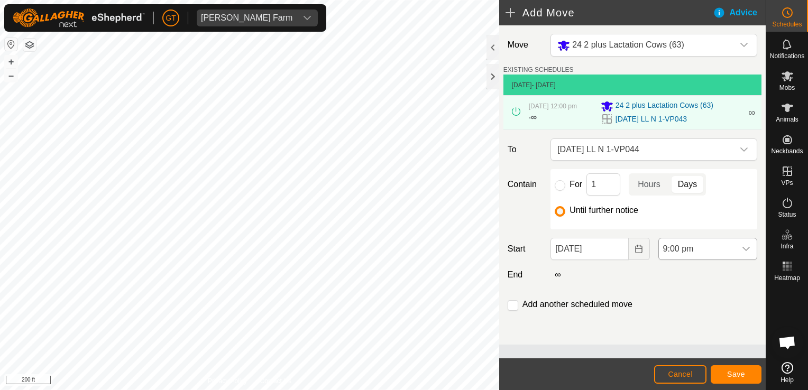
click at [744, 249] on icon "dropdown trigger" at bounding box center [746, 249] width 8 height 8
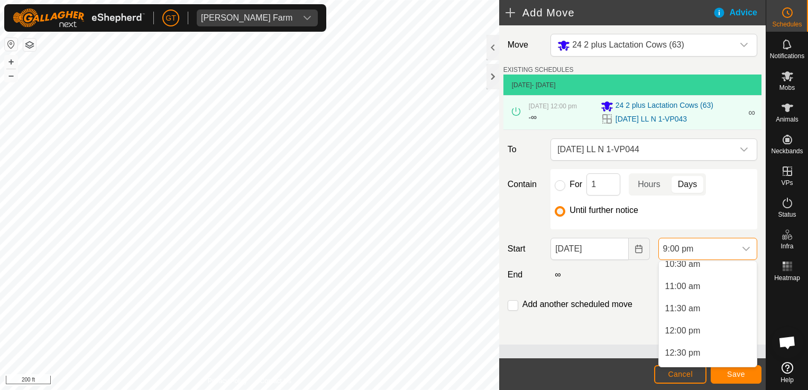
scroll to position [466, 0]
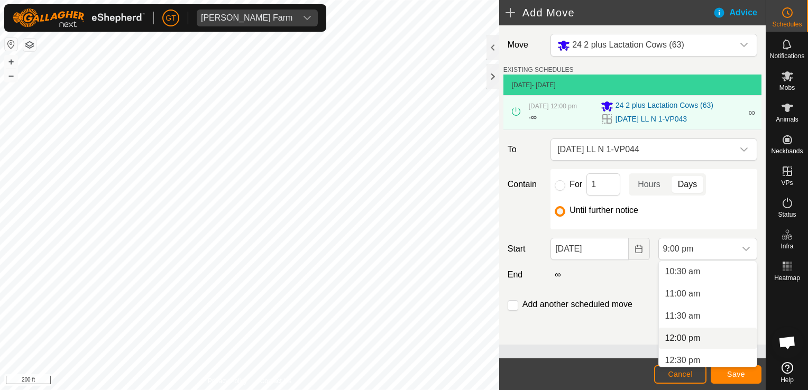
click at [708, 342] on li "12:00 pm" at bounding box center [708, 338] width 98 height 21
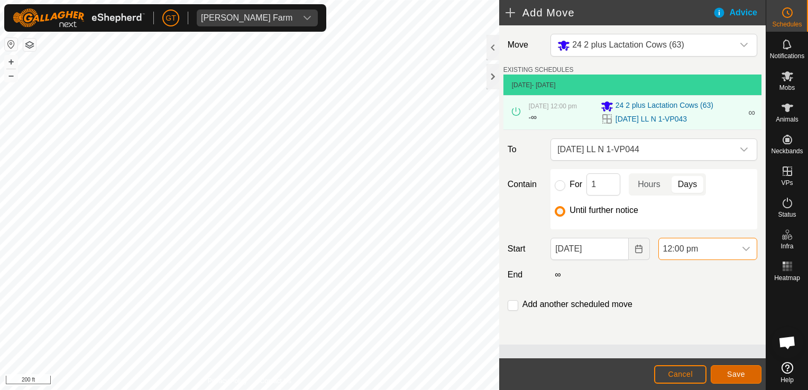
click at [719, 370] on button "Save" at bounding box center [736, 374] width 51 height 19
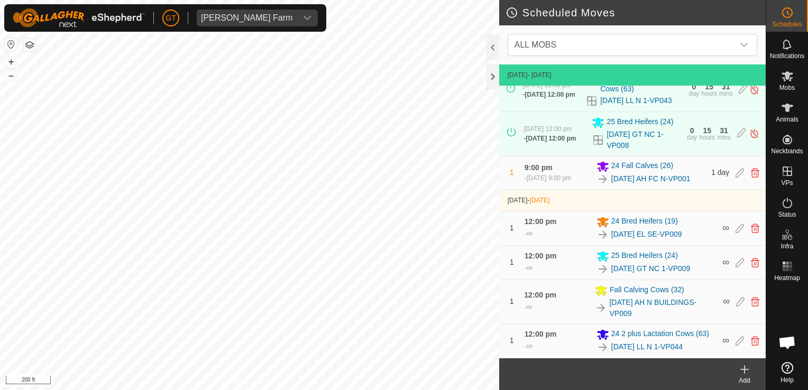
scroll to position [142, 0]
click at [751, 168] on icon at bounding box center [755, 173] width 8 height 10
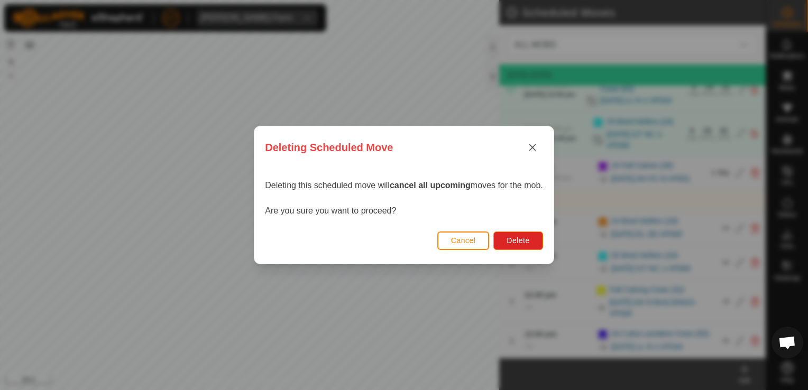
click at [471, 234] on button "Cancel" at bounding box center [463, 241] width 52 height 19
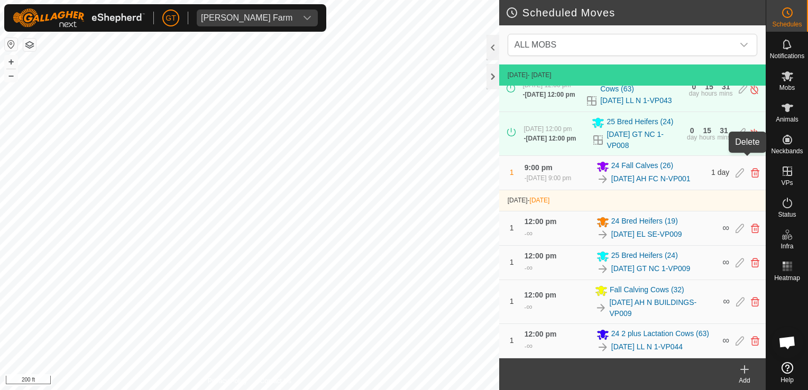
click at [751, 168] on icon at bounding box center [755, 173] width 8 height 10
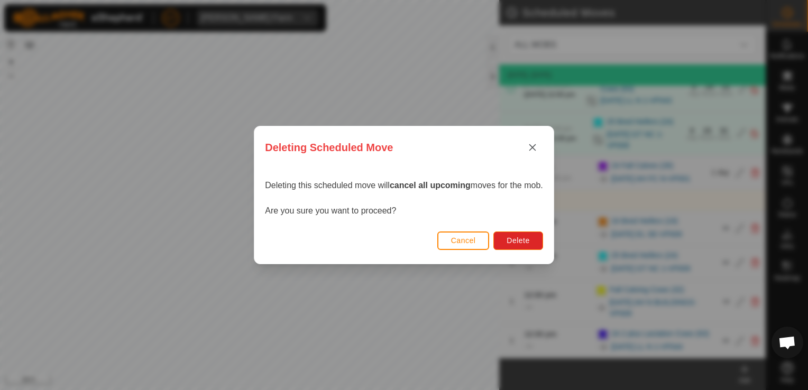
click at [520, 231] on div "Cancel Delete" at bounding box center [403, 246] width 299 height 36
click at [526, 240] on span "Delete" at bounding box center [518, 240] width 23 height 8
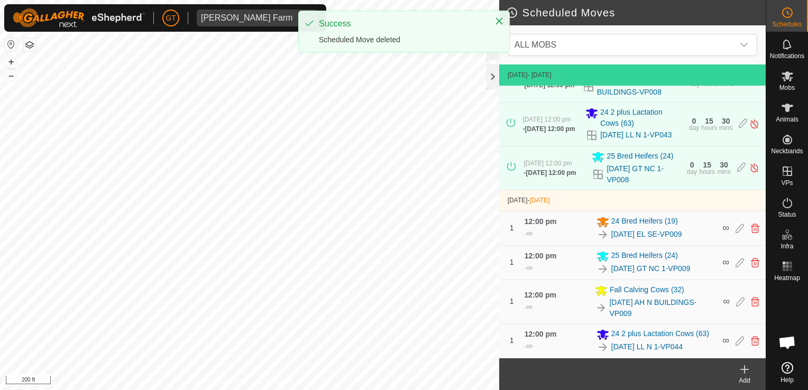
scroll to position [98, 0]
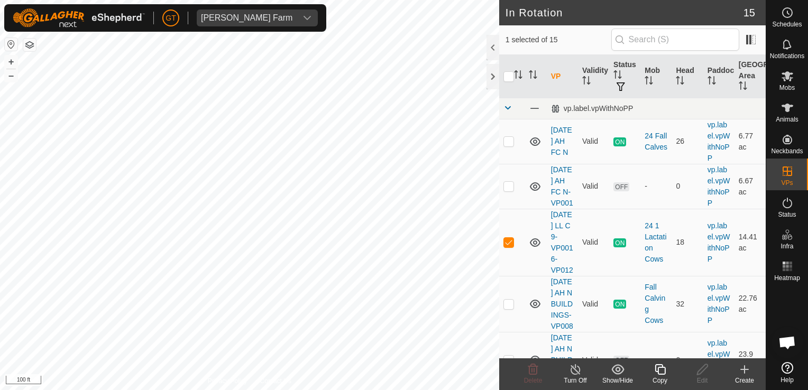
click at [660, 370] on icon at bounding box center [659, 369] width 13 height 13
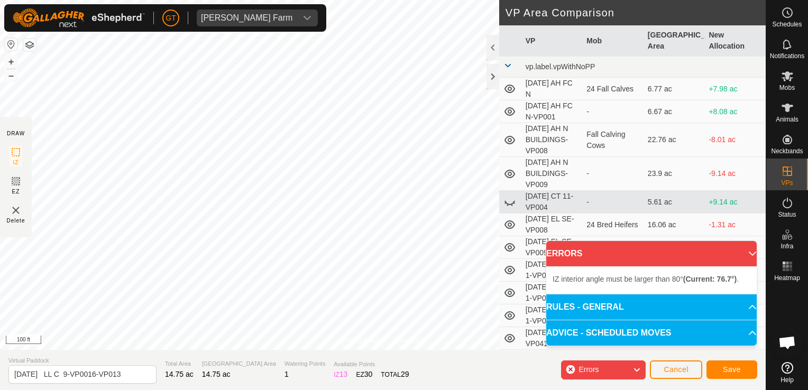
click at [330, 385] on div "Privacy Policy Contact Us IZ interior angle must be larger than 80° (Current: 7…" at bounding box center [383, 195] width 766 height 390
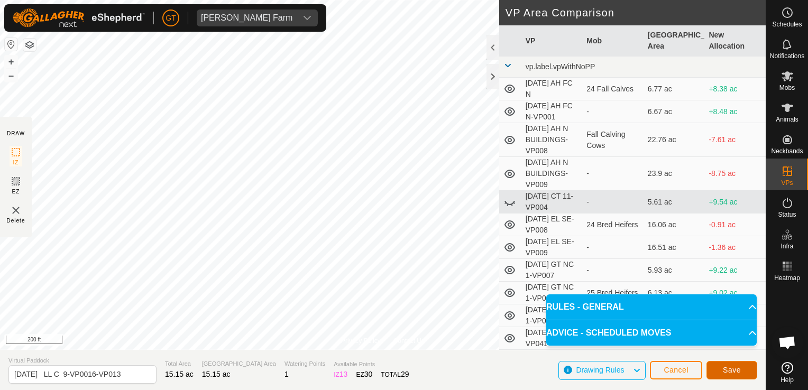
click at [729, 373] on span "Save" at bounding box center [732, 370] width 18 height 8
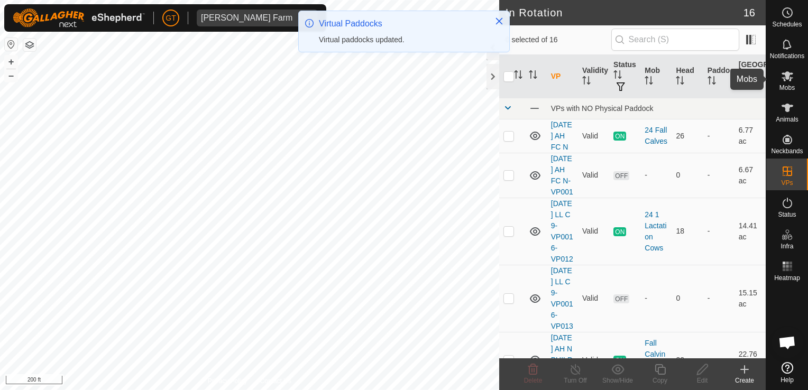
click at [789, 70] on icon at bounding box center [787, 76] width 13 height 13
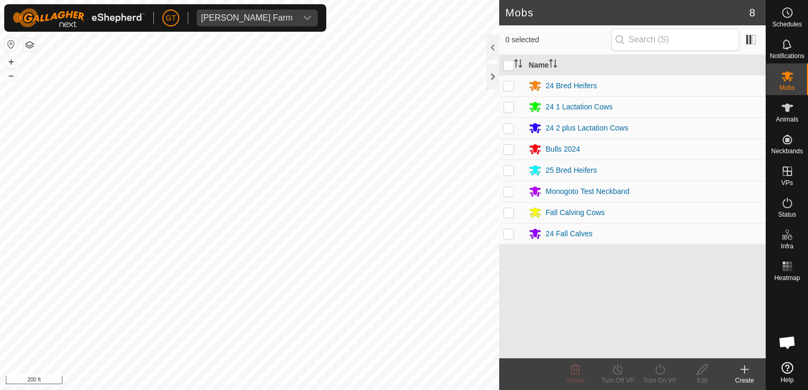
click at [506, 109] on p-checkbox at bounding box center [508, 107] width 11 height 8
checkbox input "true"
click at [653, 369] on icon at bounding box center [659, 369] width 13 height 13
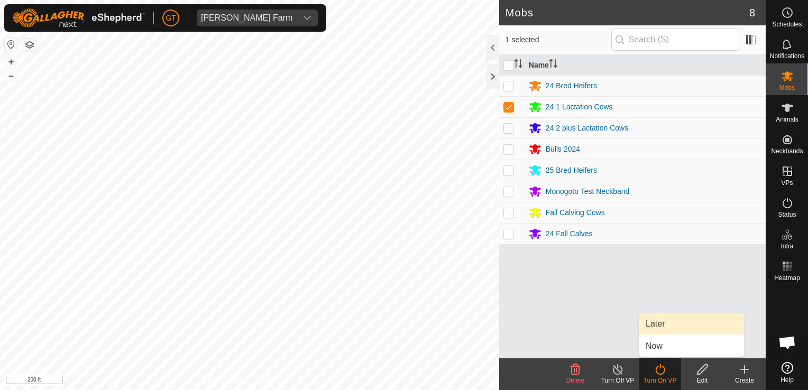
click at [692, 323] on link "Later" at bounding box center [691, 324] width 105 height 21
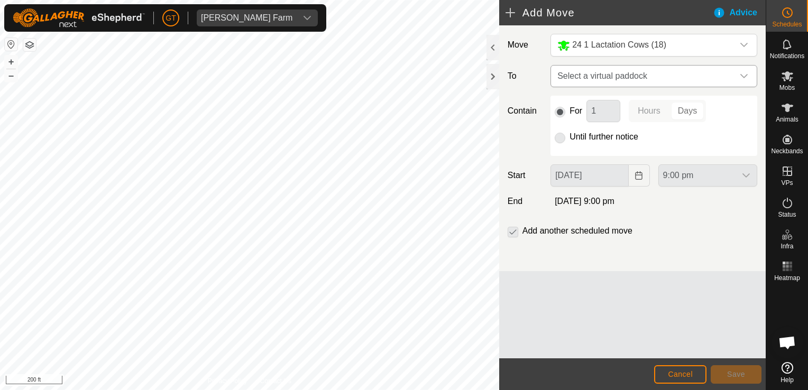
click at [752, 72] on div "dropdown trigger" at bounding box center [743, 76] width 21 height 21
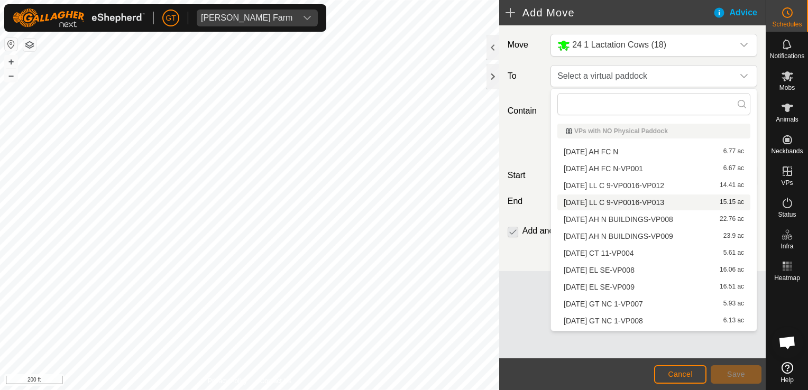
click at [660, 202] on li "[DATE] LL C 9-VP0016-VP013 15.15 ac" at bounding box center [653, 203] width 193 height 16
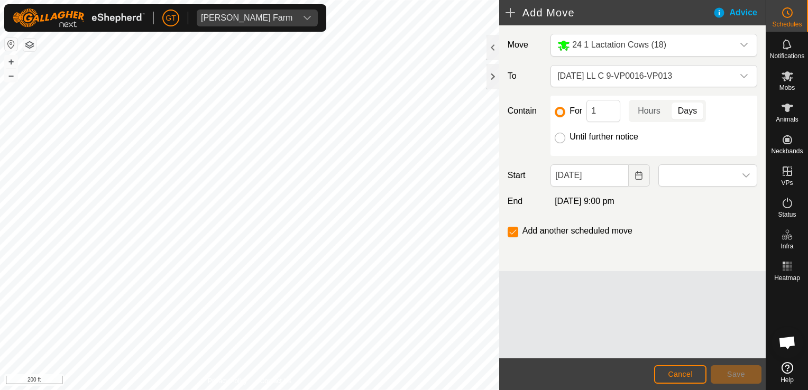
click at [563, 136] on input "Until further notice" at bounding box center [560, 138] width 11 height 11
radio input "true"
checkbox input "false"
click at [639, 172] on icon "Choose Date" at bounding box center [638, 175] width 7 height 8
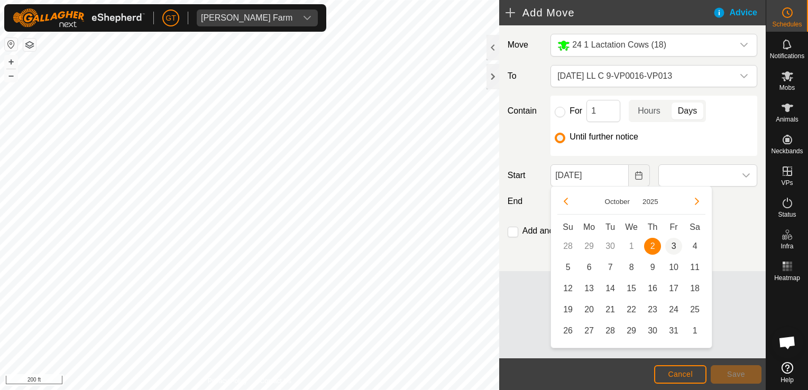
click at [673, 244] on span "3" at bounding box center [673, 246] width 17 height 17
type input "[DATE]"
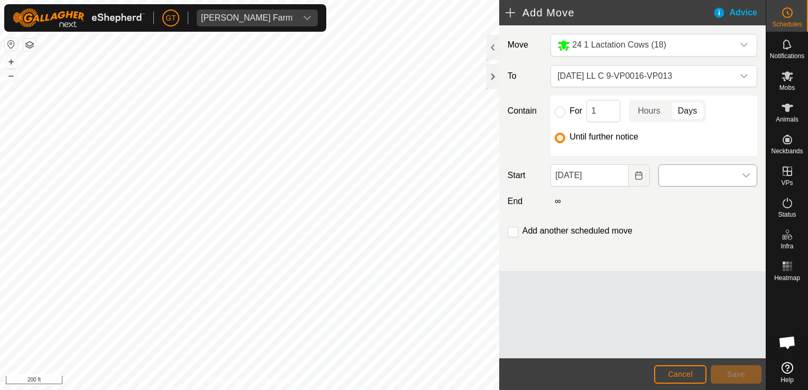
click at [752, 173] on div "dropdown trigger" at bounding box center [745, 175] width 21 height 21
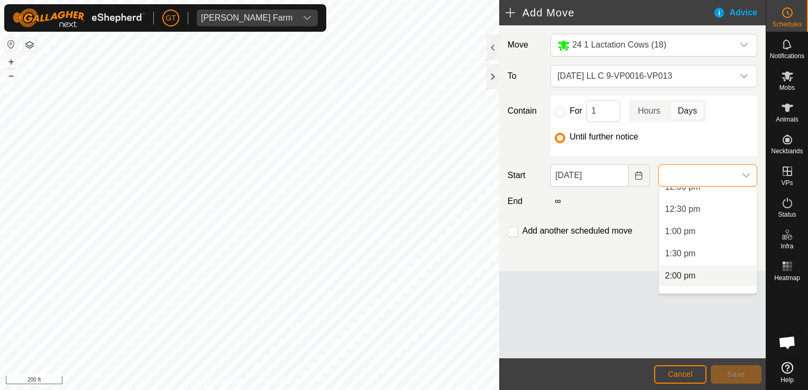
scroll to position [529, 0]
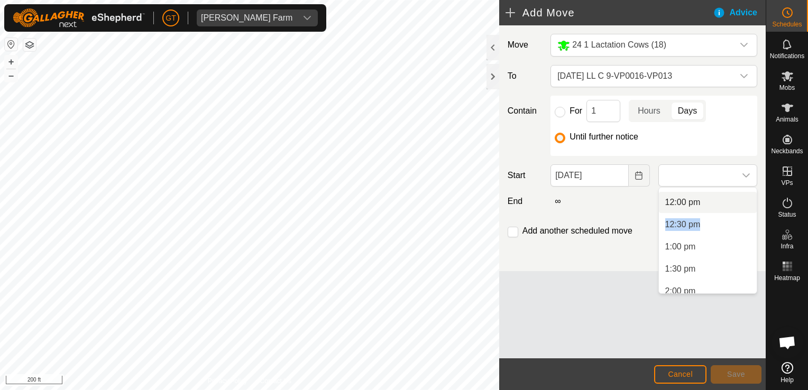
drag, startPoint x: 713, startPoint y: 210, endPoint x: 736, endPoint y: 311, distance: 103.1
click at [734, 305] on body "[PERSON_NAME] Farm Schedules Notifications Mobs Animals Neckbands VPs Status In…" at bounding box center [404, 195] width 808 height 390
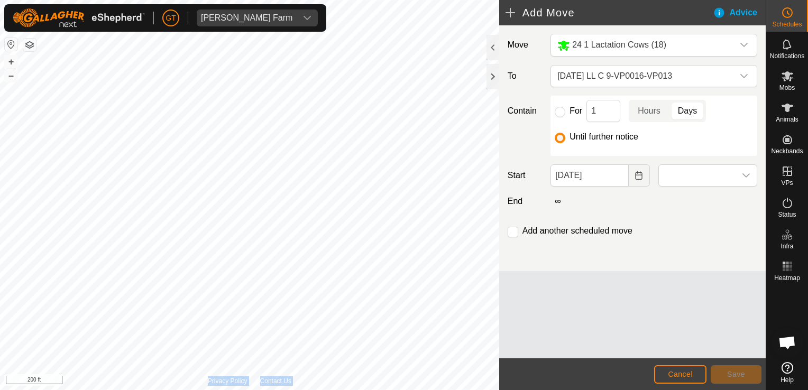
scroll to position [540, 0]
drag, startPoint x: 736, startPoint y: 311, endPoint x: 713, endPoint y: 178, distance: 135.2
click at [713, 178] on span at bounding box center [697, 175] width 77 height 21
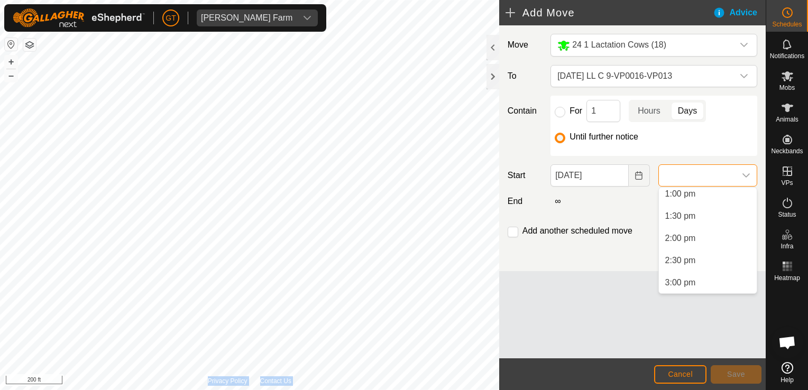
scroll to position [529, 0]
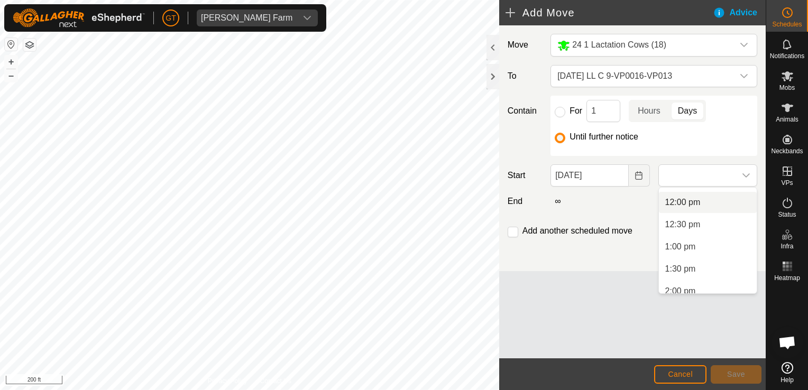
click at [710, 204] on li "12:00 pm" at bounding box center [708, 202] width 98 height 21
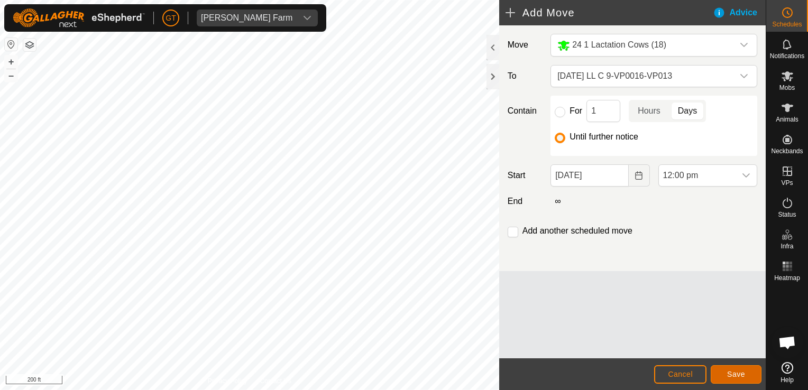
click at [730, 377] on span "Save" at bounding box center [736, 374] width 18 height 8
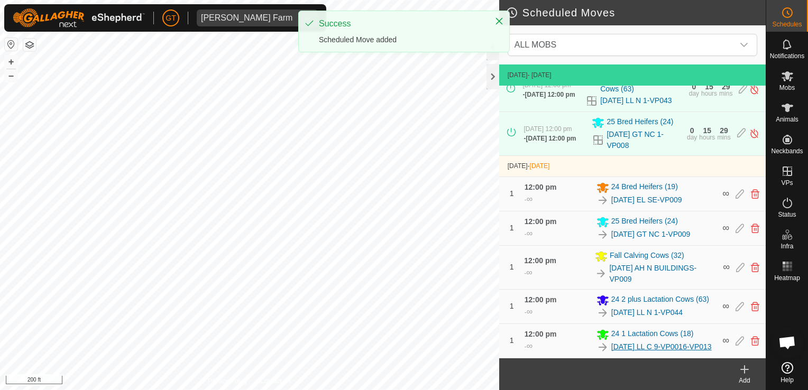
scroll to position [142, 0]
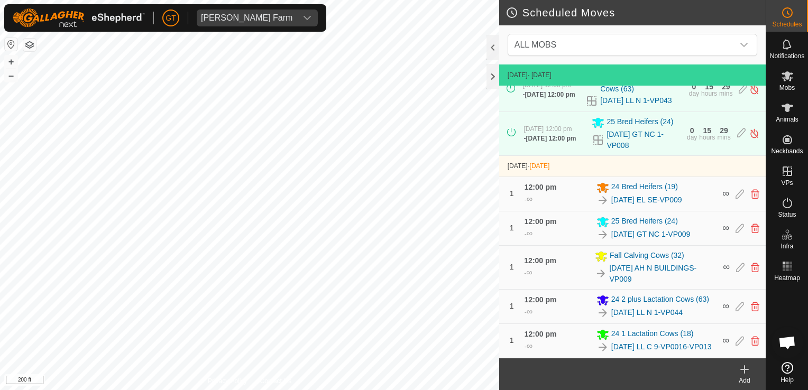
click at [0, 246] on html "[PERSON_NAME] Farm Schedules Notifications Mobs Animals Neckbands VPs Status In…" at bounding box center [404, 195] width 808 height 390
click at [789, 75] on icon at bounding box center [787, 76] width 13 height 13
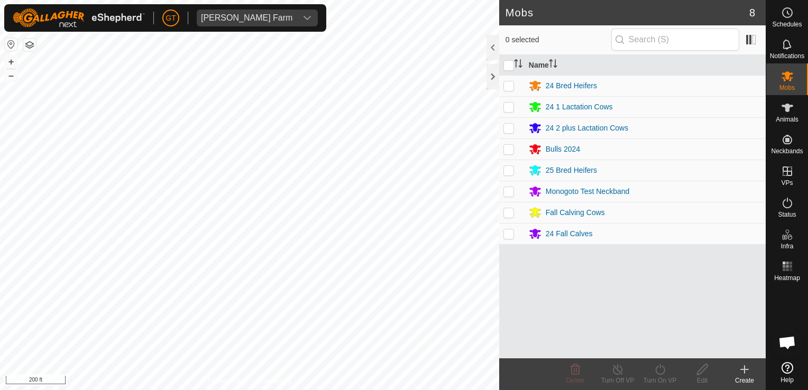
drag, startPoint x: 509, startPoint y: 232, endPoint x: 516, endPoint y: 232, distance: 6.9
click at [510, 232] on p-checkbox at bounding box center [508, 233] width 11 height 8
checkbox input "true"
click at [665, 372] on icon at bounding box center [659, 369] width 13 height 13
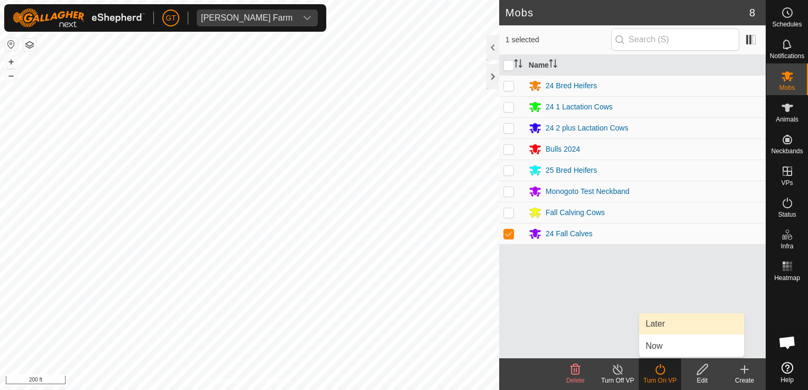
click at [684, 330] on link "Later" at bounding box center [691, 324] width 105 height 21
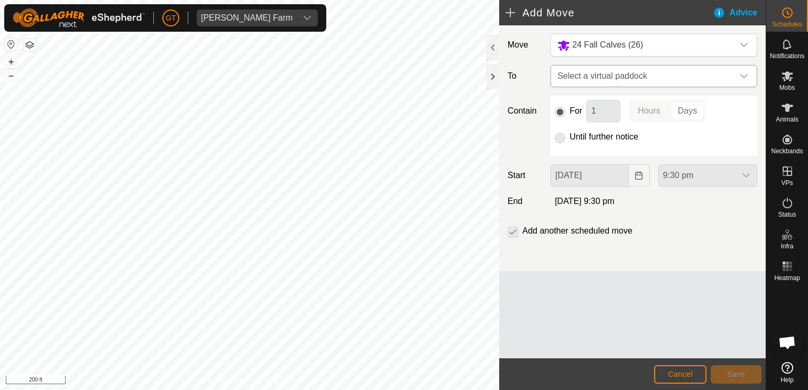
click at [745, 78] on icon "dropdown trigger" at bounding box center [744, 76] width 8 height 8
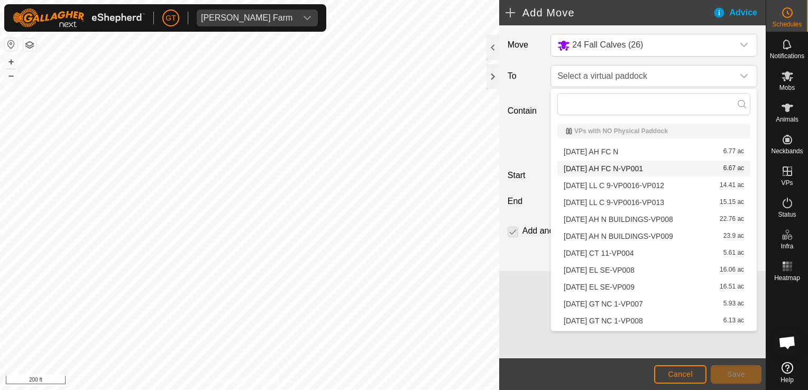
click at [658, 167] on li "[DATE] AH FC N-VP001 6.67 ac" at bounding box center [653, 169] width 193 height 16
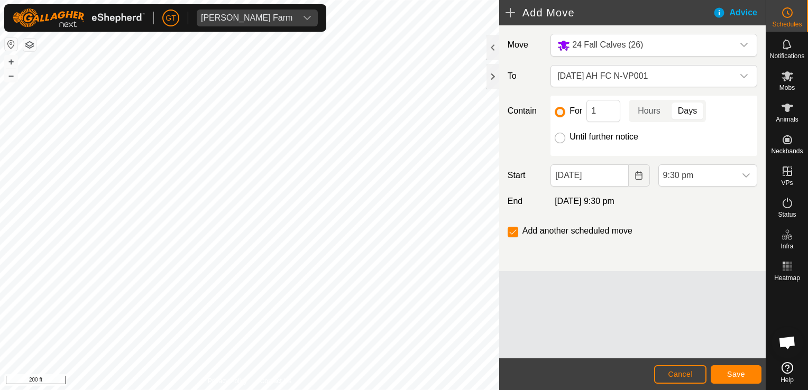
click at [560, 141] on input "Until further notice" at bounding box center [560, 138] width 11 height 11
radio input "true"
checkbox input "false"
click at [642, 173] on icon "Choose Date" at bounding box center [638, 175] width 8 height 8
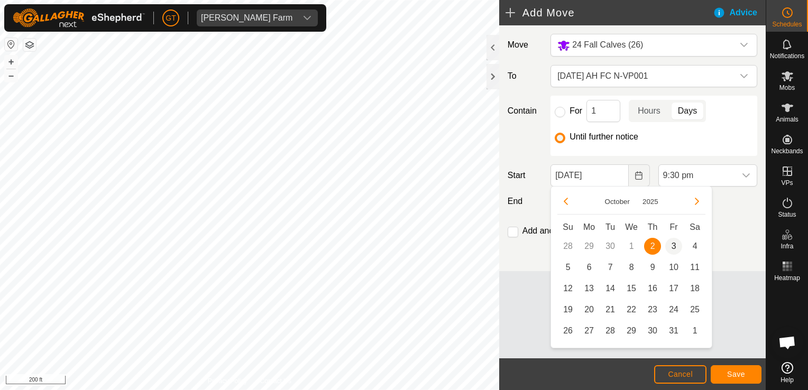
click at [673, 243] on span "3" at bounding box center [673, 246] width 17 height 17
type input "[DATE]"
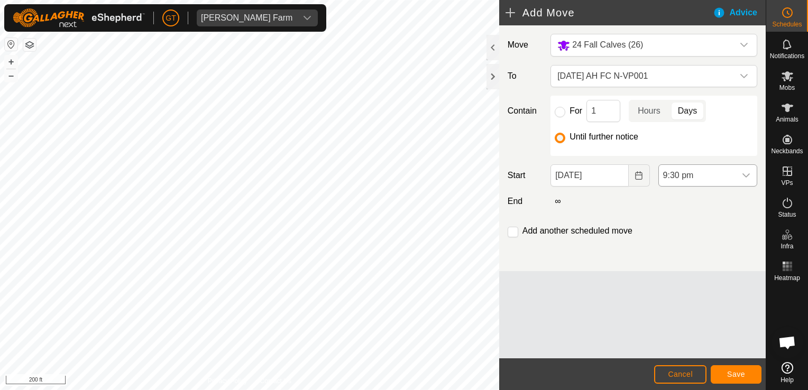
click at [748, 172] on icon "dropdown trigger" at bounding box center [746, 175] width 8 height 8
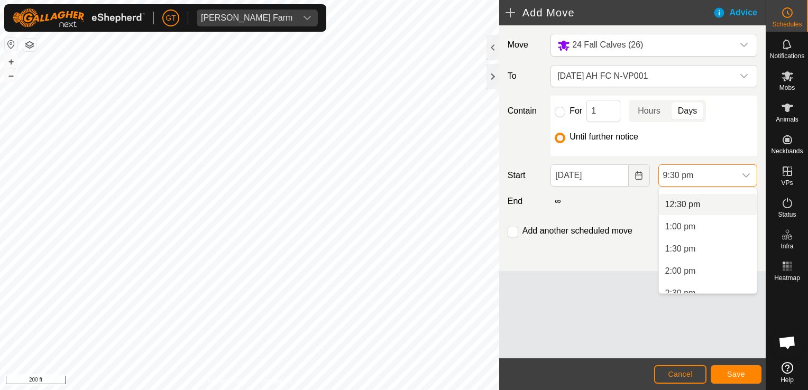
scroll to position [496, 0]
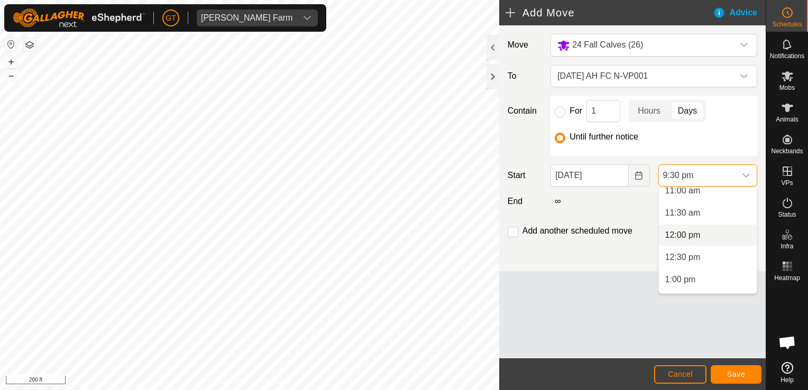
click at [706, 234] on li "12:00 pm" at bounding box center [708, 235] width 98 height 21
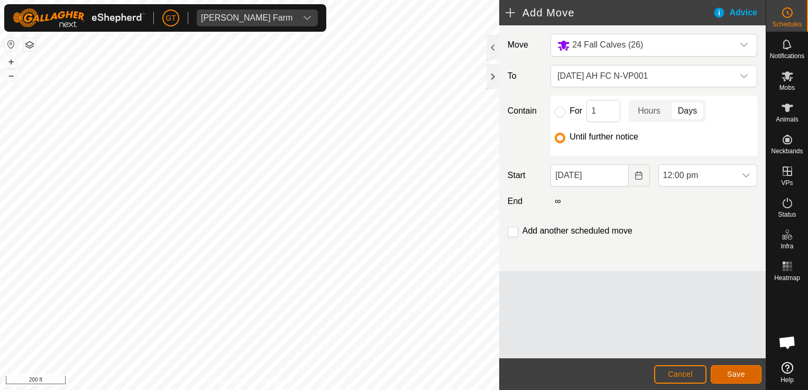
click at [749, 373] on button "Save" at bounding box center [736, 374] width 51 height 19
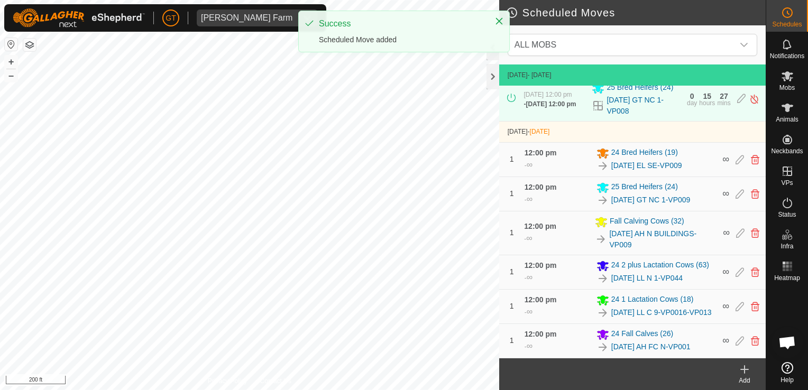
scroll to position [176, 0]
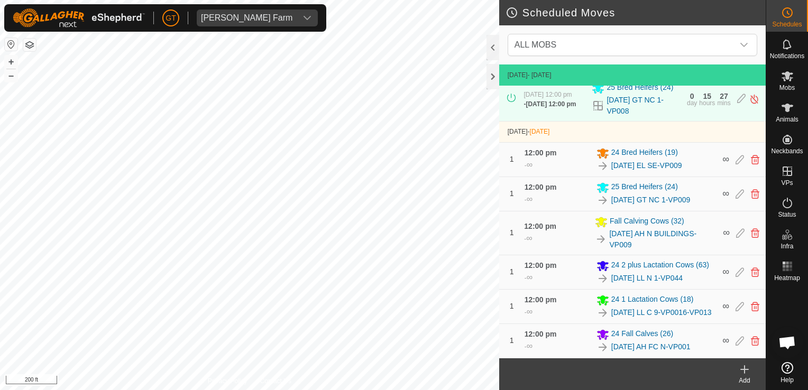
click at [373, 390] on html "[PERSON_NAME] Farm Schedules Notifications Mobs Animals Neckbands VPs Status In…" at bounding box center [404, 195] width 808 height 390
click at [364, 390] on html "[PERSON_NAME] Farm Schedules Notifications Mobs Animals Neckbands VPs Status In…" at bounding box center [404, 195] width 808 height 390
click at [428, 390] on html "[PERSON_NAME] Farm Schedules Notifications Mobs Animals Neckbands VPs Status In…" at bounding box center [404, 195] width 808 height 390
click at [464, 390] on html "[PERSON_NAME] Farm Schedules Notifications Mobs Animals Neckbands VPs Status In…" at bounding box center [404, 195] width 808 height 390
click at [384, 390] on html "[PERSON_NAME] Farm Schedules Notifications Mobs Animals Neckbands VPs Status In…" at bounding box center [404, 195] width 808 height 390
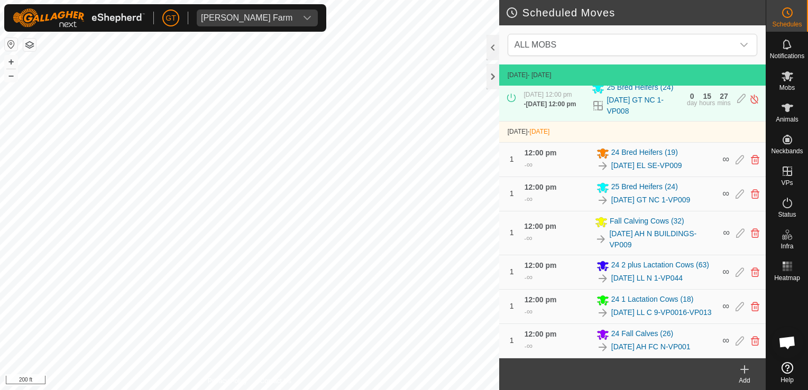
click at [251, 390] on html "[PERSON_NAME] Farm Schedules Notifications Mobs Animals Neckbands VPs Status In…" at bounding box center [404, 195] width 808 height 390
